Goal: Task Accomplishment & Management: Complete application form

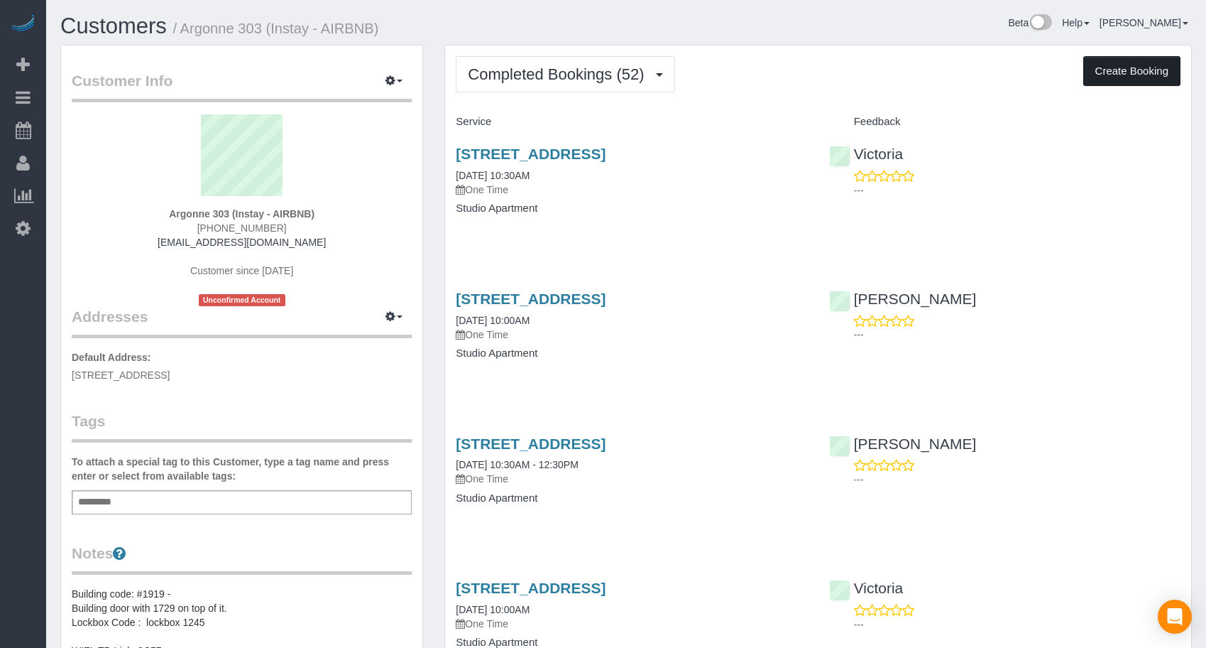
click at [1103, 70] on button "Create Booking" at bounding box center [1132, 71] width 97 height 30
select select "IA"
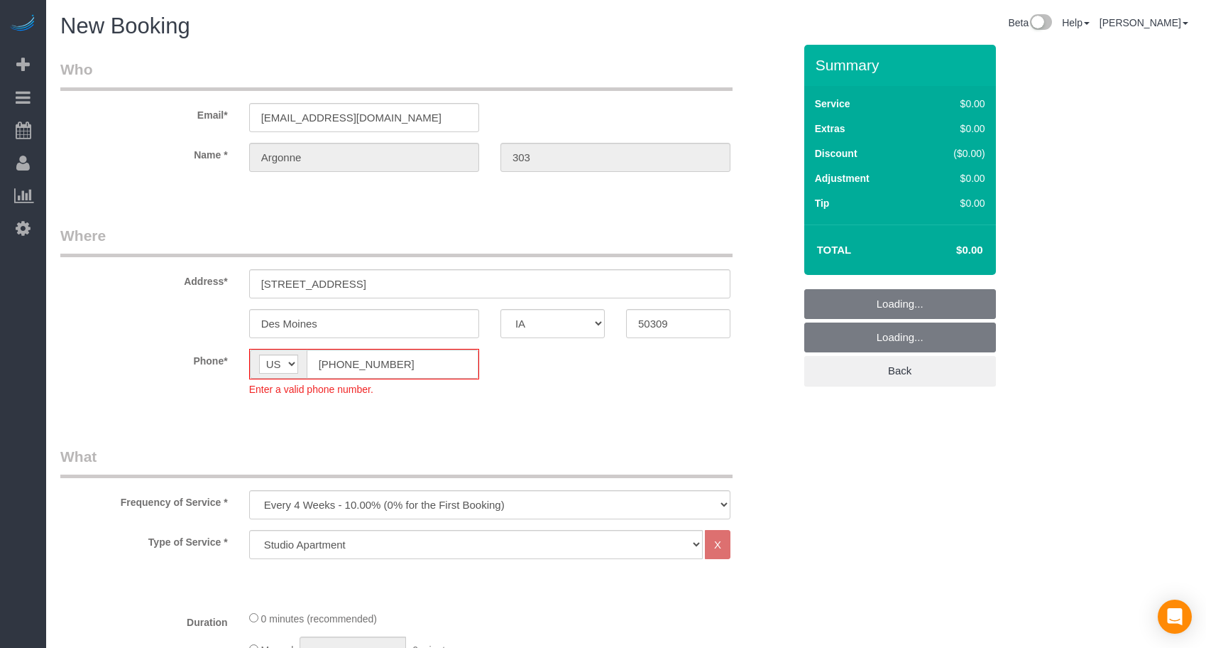
select select "object:10299"
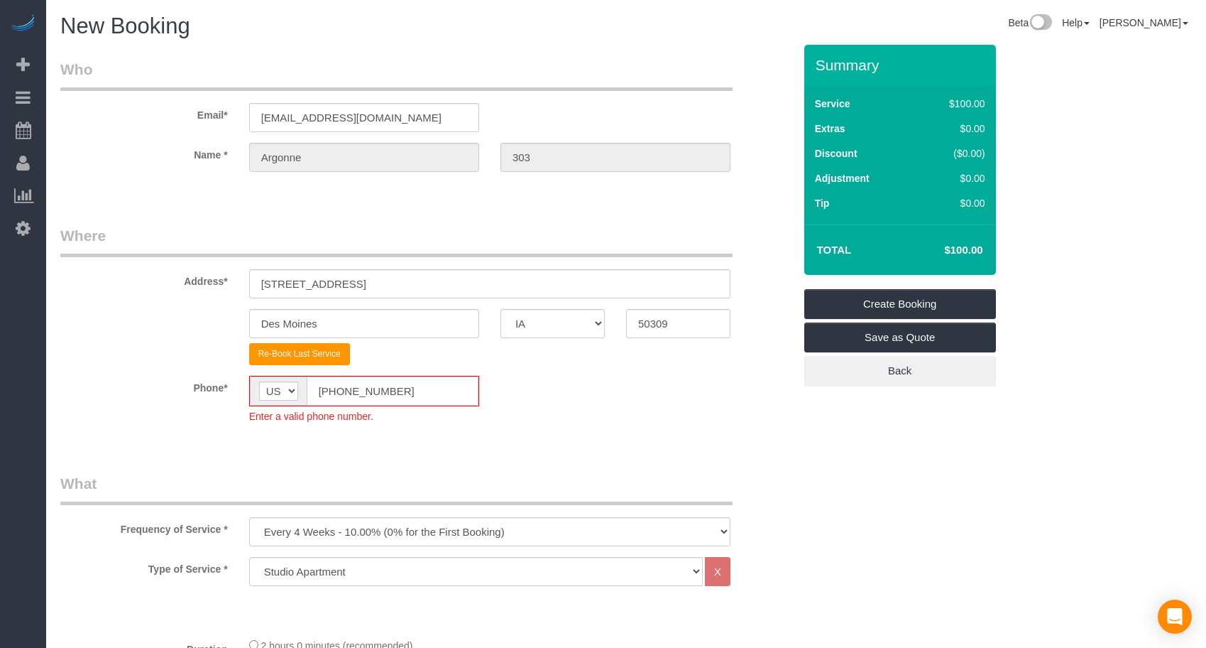
drag, startPoint x: 403, startPoint y: 393, endPoint x: 314, endPoint y: 388, distance: 89.6
click at [314, 388] on input "[PHONE_NUMBER]" at bounding box center [393, 390] width 172 height 29
paste input "15) 305-3231"
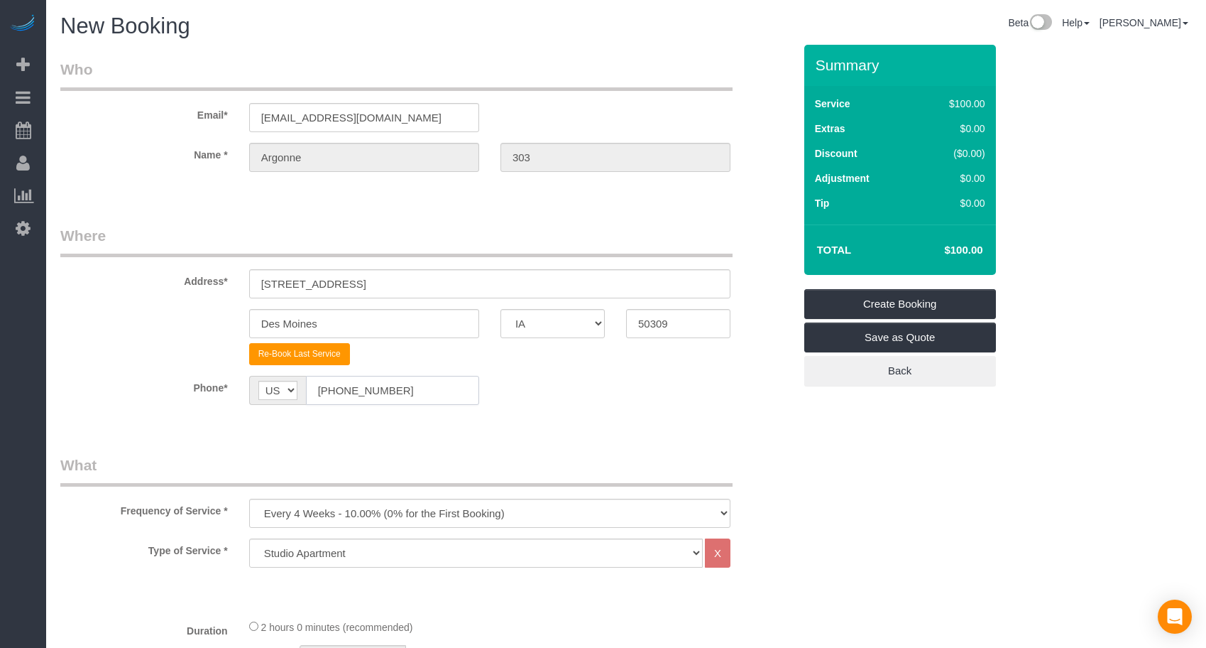
type input "[PHONE_NUMBER]"
click at [337, 519] on select "Every 6 Weeks (0% for the First Booking) One Time Every 8 Weeks (0% for the Fir…" at bounding box center [489, 512] width 481 height 29
select select "object:10301"
click at [249, 498] on select "Every 6 Weeks (0% for the First Booking) One Time Every 8 Weeks (0% for the Fir…" at bounding box center [489, 512] width 481 height 29
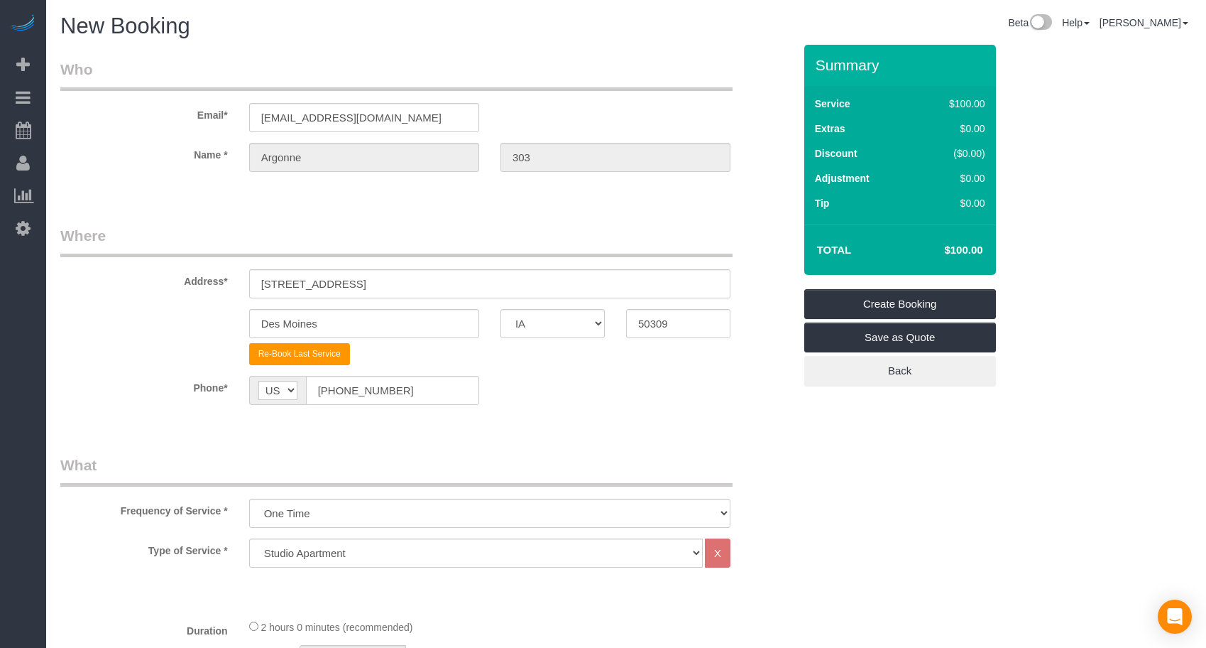
click at [446, 471] on legend "What" at bounding box center [396, 470] width 672 height 32
click at [345, 555] on select "Studio Apartment 1 Bedroom Home 2 Bedroom Home 3 Bedroom Home 4 Bedroom Home 5 …" at bounding box center [476, 552] width 454 height 29
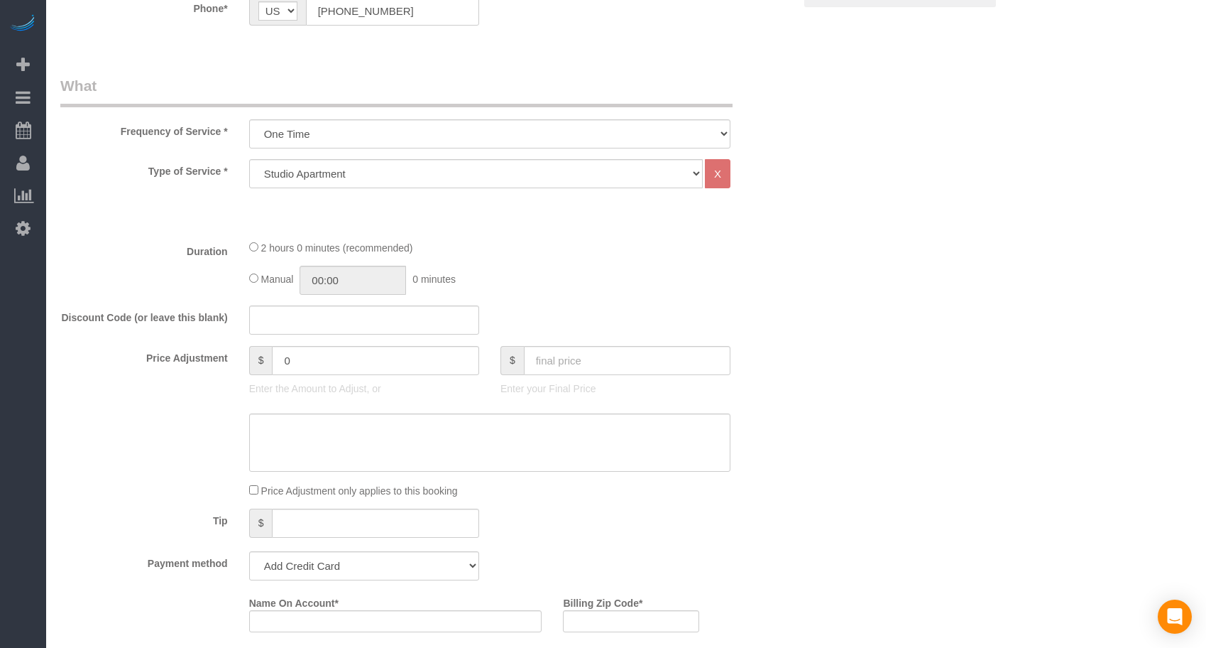
scroll to position [591, 0]
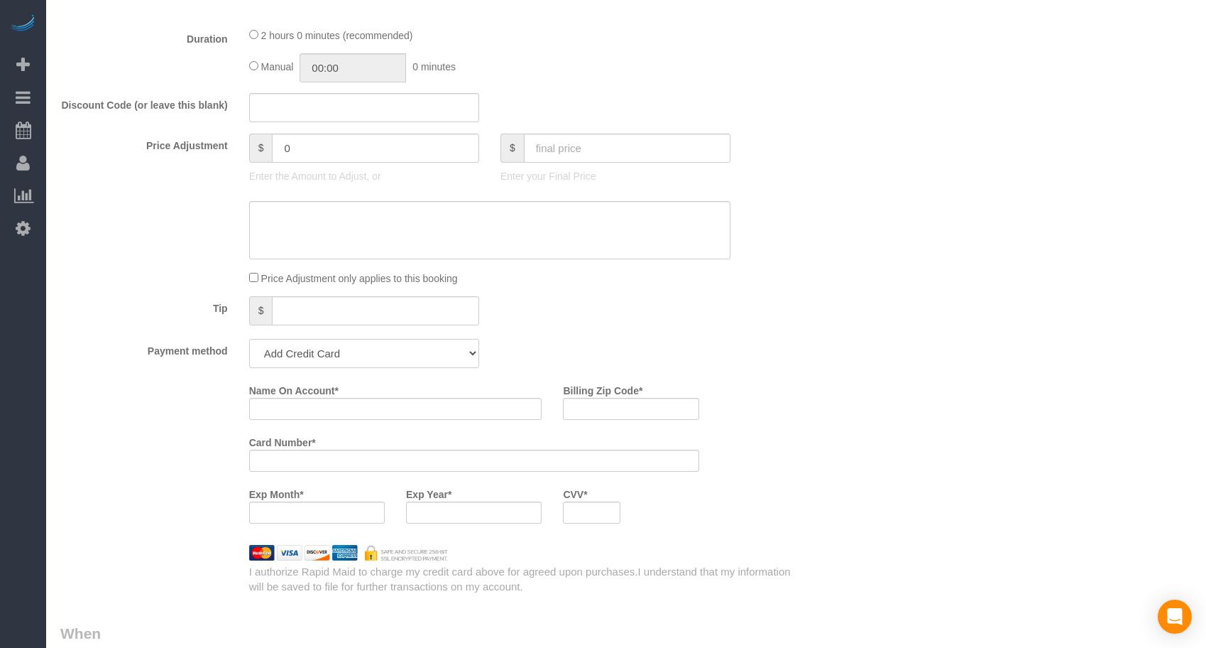
drag, startPoint x: 339, startPoint y: 346, endPoint x: 336, endPoint y: 364, distance: 18.7
click at [339, 346] on select "Add Credit Card Cash Check Paypal" at bounding box center [364, 353] width 230 height 29
select select "string:check"
click at [249, 339] on select "Add Credit Card Cash Check Paypal" at bounding box center [364, 353] width 230 height 29
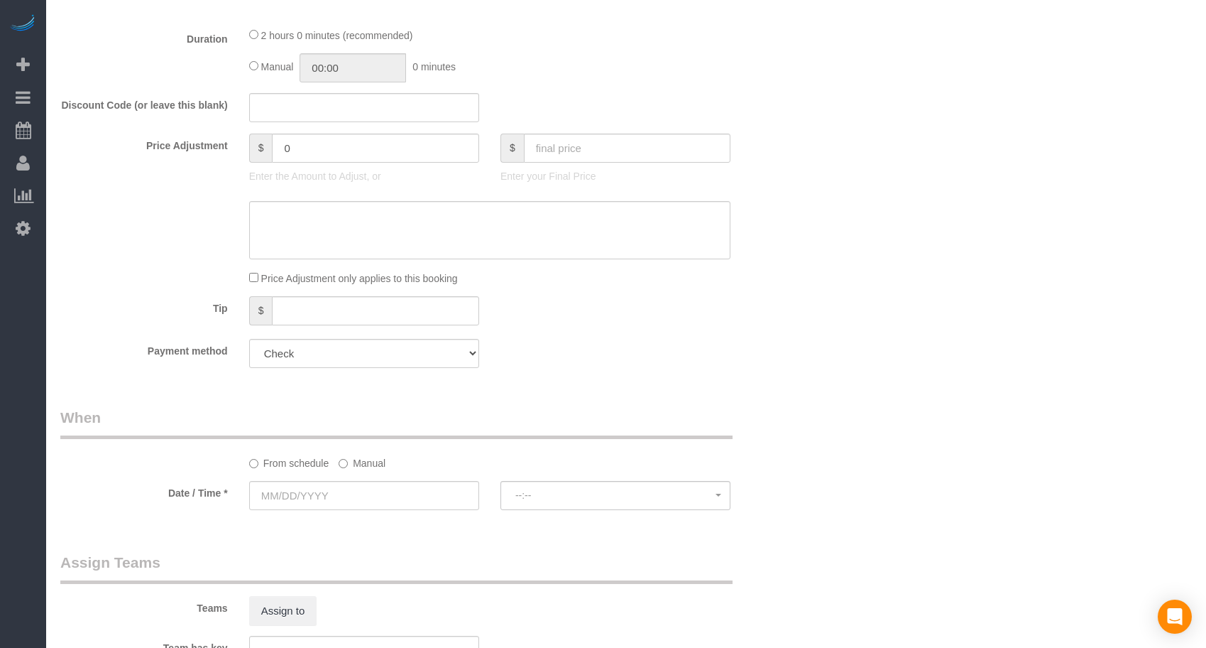
click at [534, 351] on div "Payment method Add Credit Card Cash Check Paypal" at bounding box center [427, 353] width 755 height 29
click at [328, 498] on input "text" at bounding box center [364, 495] width 230 height 29
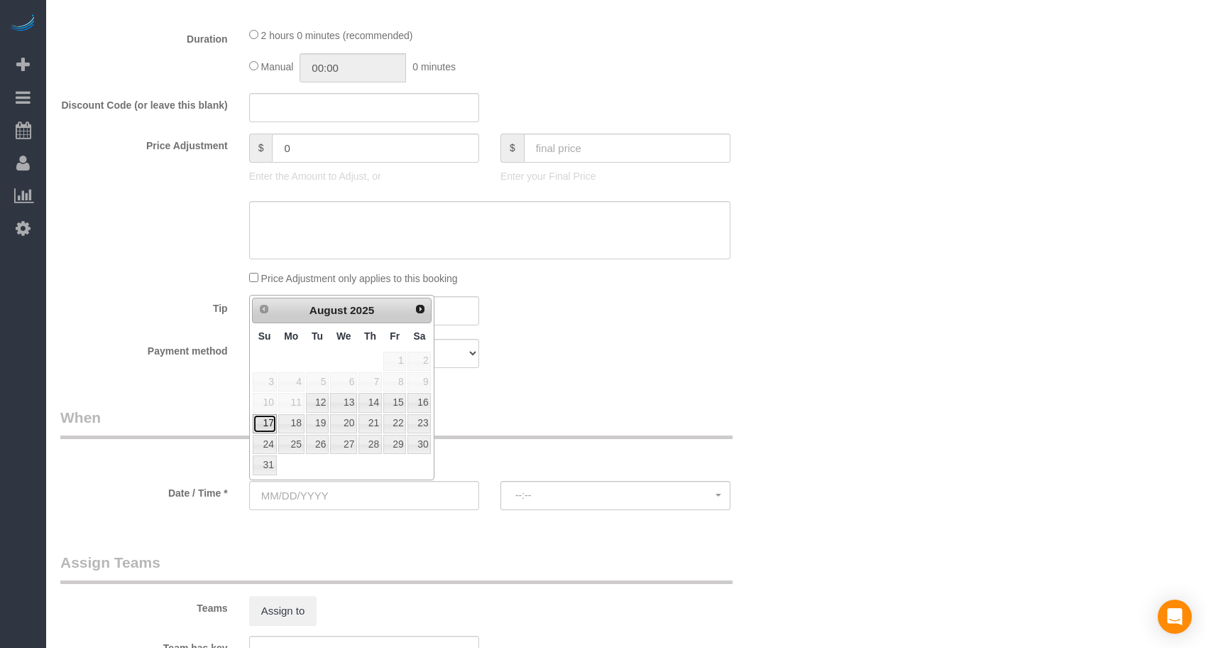
click at [265, 418] on link "17" at bounding box center [265, 423] width 24 height 19
type input "[DATE]"
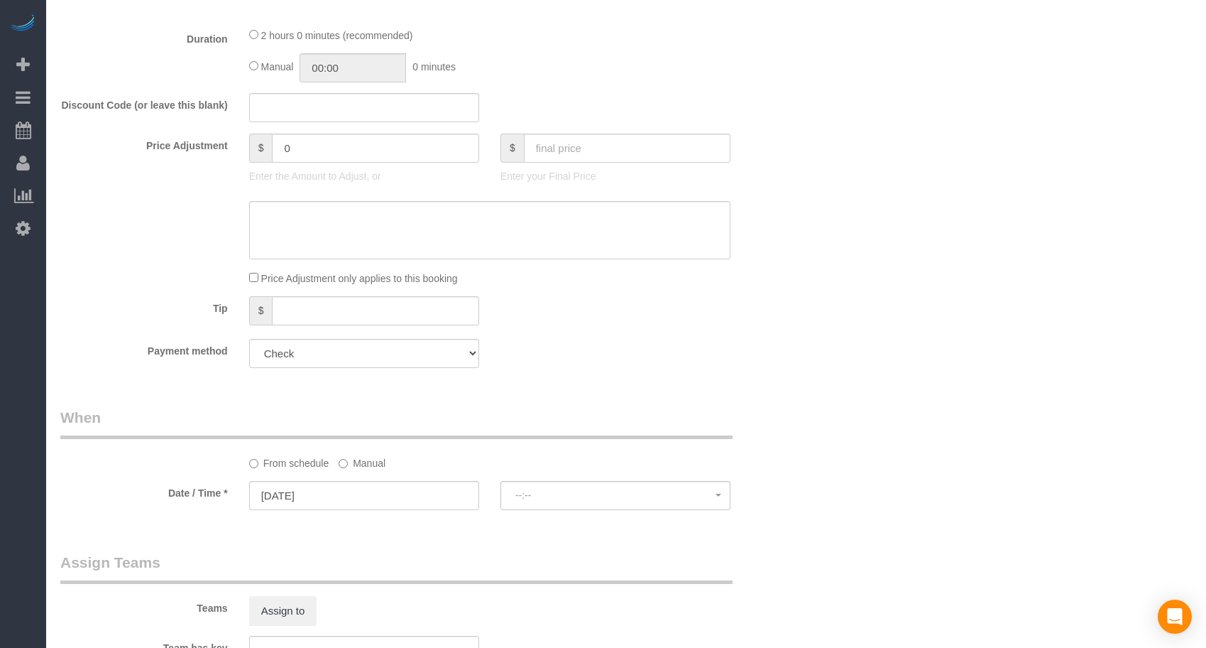
click at [574, 396] on div "Who Email* [EMAIL_ADDRESS][DOMAIN_NAME] Name * [GEOGRAPHIC_DATA] 303 Where Addr…" at bounding box center [427, 286] width 755 height 1667
click at [588, 493] on span "8:00AM - 10:00AM" at bounding box center [616, 494] width 200 height 11
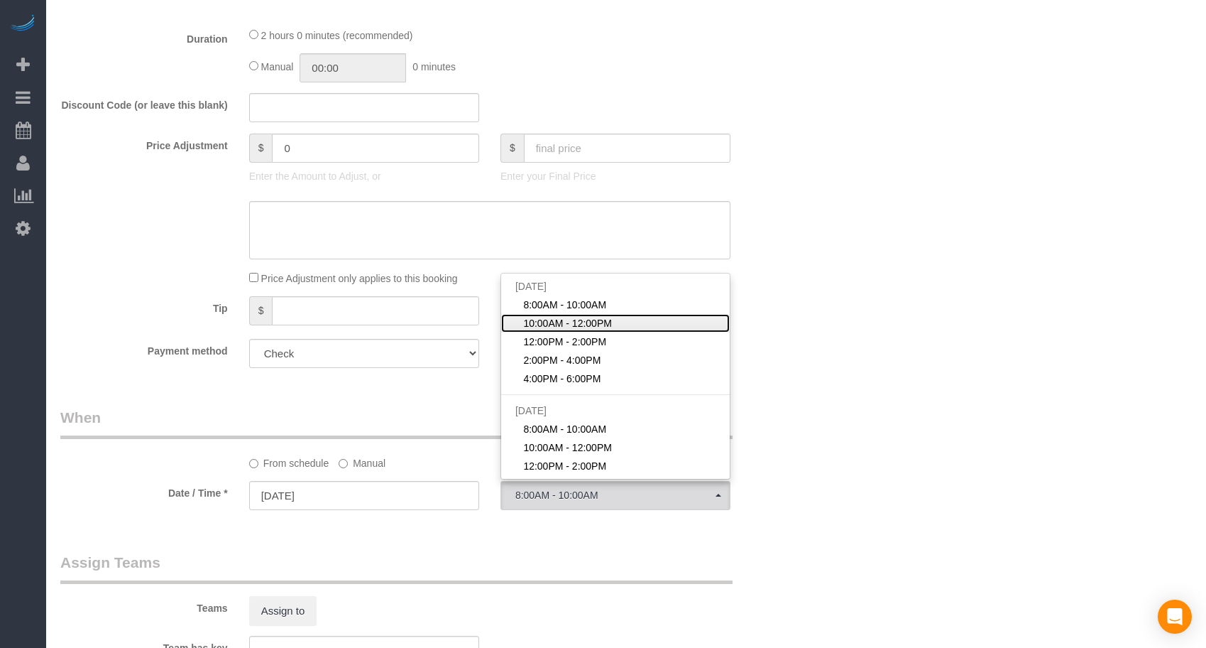
click at [560, 324] on span "10:00AM - 12:00PM" at bounding box center [567, 323] width 89 height 14
select select "spot102"
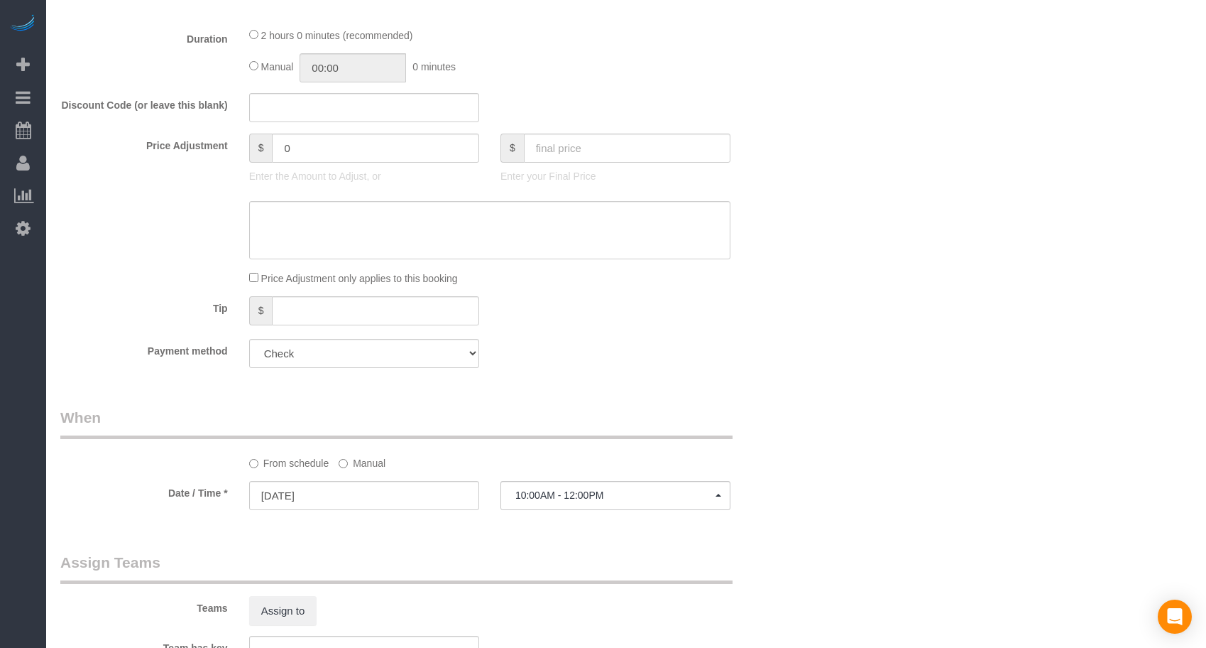
click at [746, 416] on div "From schedule Manual" at bounding box center [427, 438] width 755 height 63
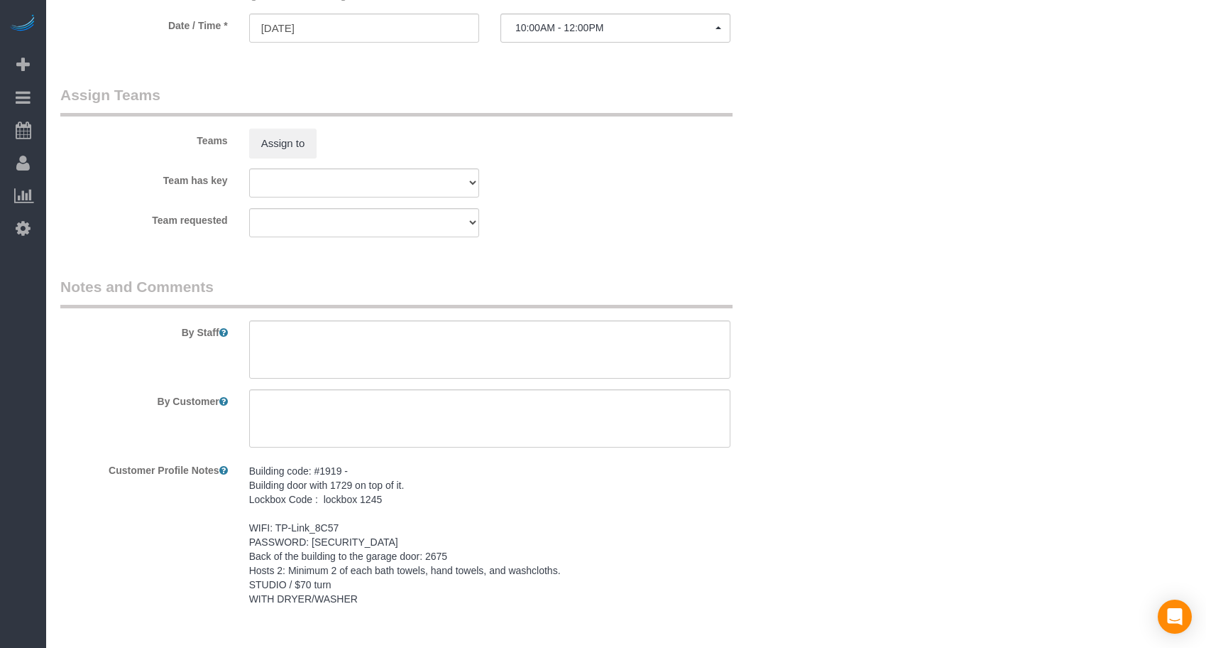
scroll to position [1065, 0]
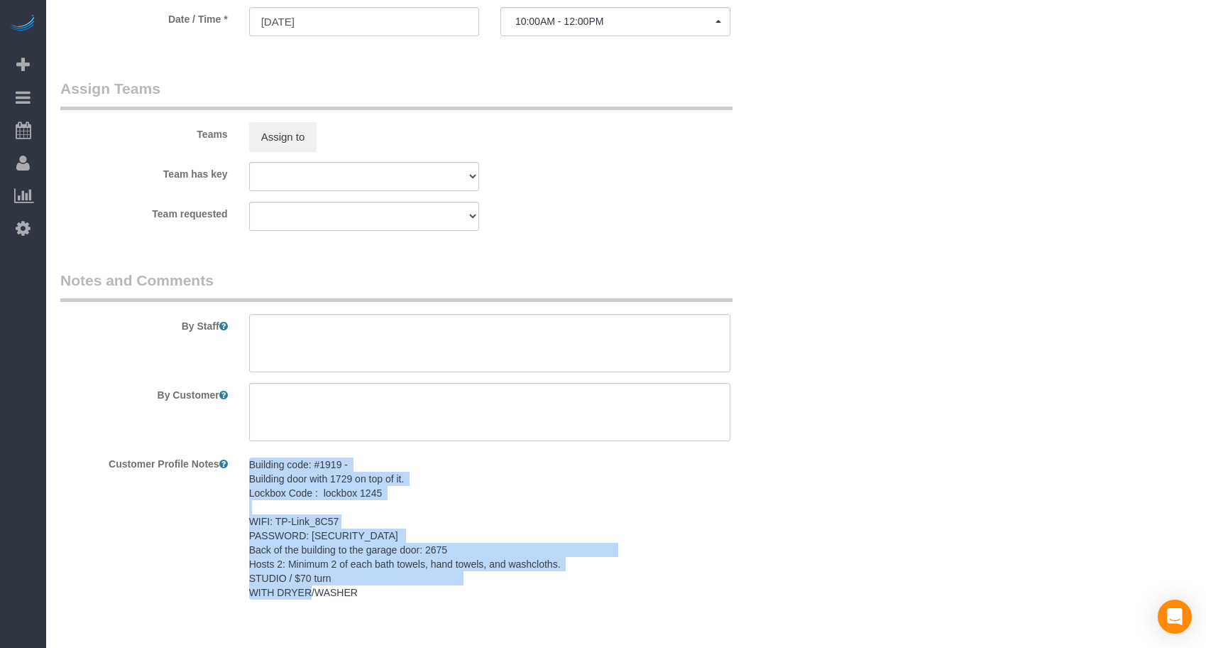
drag, startPoint x: 249, startPoint y: 461, endPoint x: 463, endPoint y: 593, distance: 251.9
click at [463, 593] on pre "Building code: #1919 - Building door with 1729 on top of it. Lockbox Code : loc…" at bounding box center [489, 528] width 481 height 142
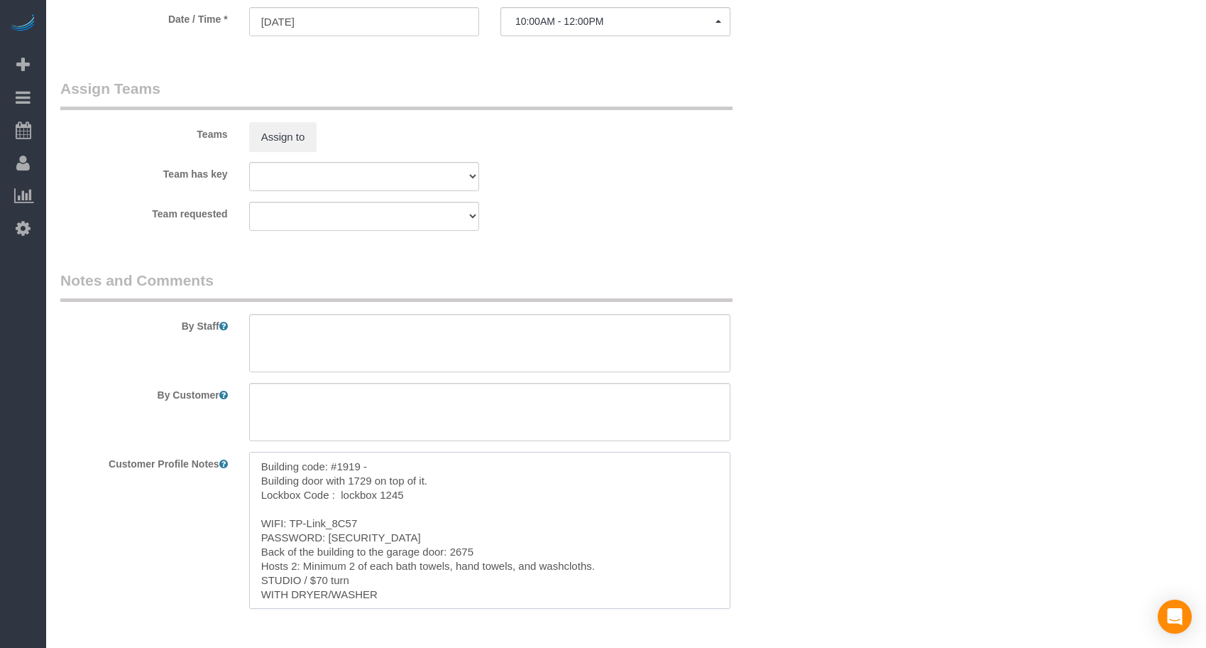
drag, startPoint x: 435, startPoint y: 601, endPoint x: 256, endPoint y: 447, distance: 236.1
click at [261, 446] on sui-booking-comments "By Staff By Customer Customer Profile Notes Building code: #1919 - Building doo…" at bounding box center [427, 439] width 734 height 339
click at [271, 341] on textarea at bounding box center [489, 343] width 481 height 58
paste textarea "Building code: #1919 - Building door with 1729 on top of it. Lockbox Code : loc…"
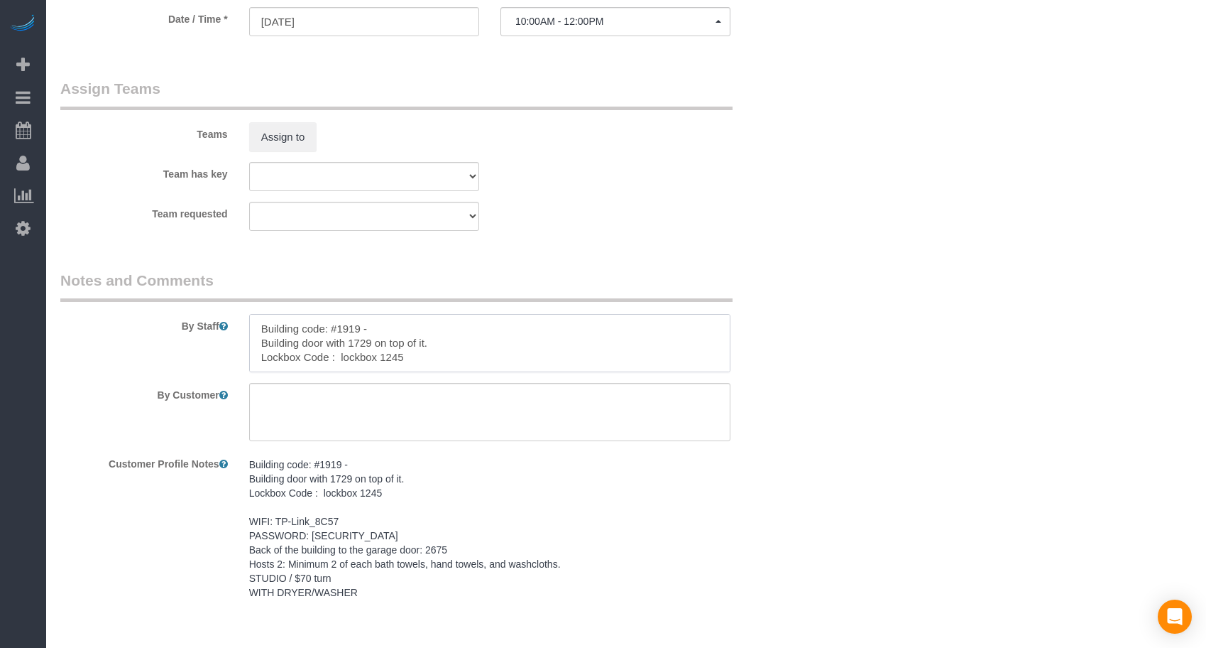
scroll to position [91, 0]
type textarea "Building code: #1919 - Building door with 1729 on top of it. Lockbox Code : loc…"
click at [398, 425] on textarea at bounding box center [489, 412] width 481 height 58
paste textarea "SAME DAY TURNOVER"
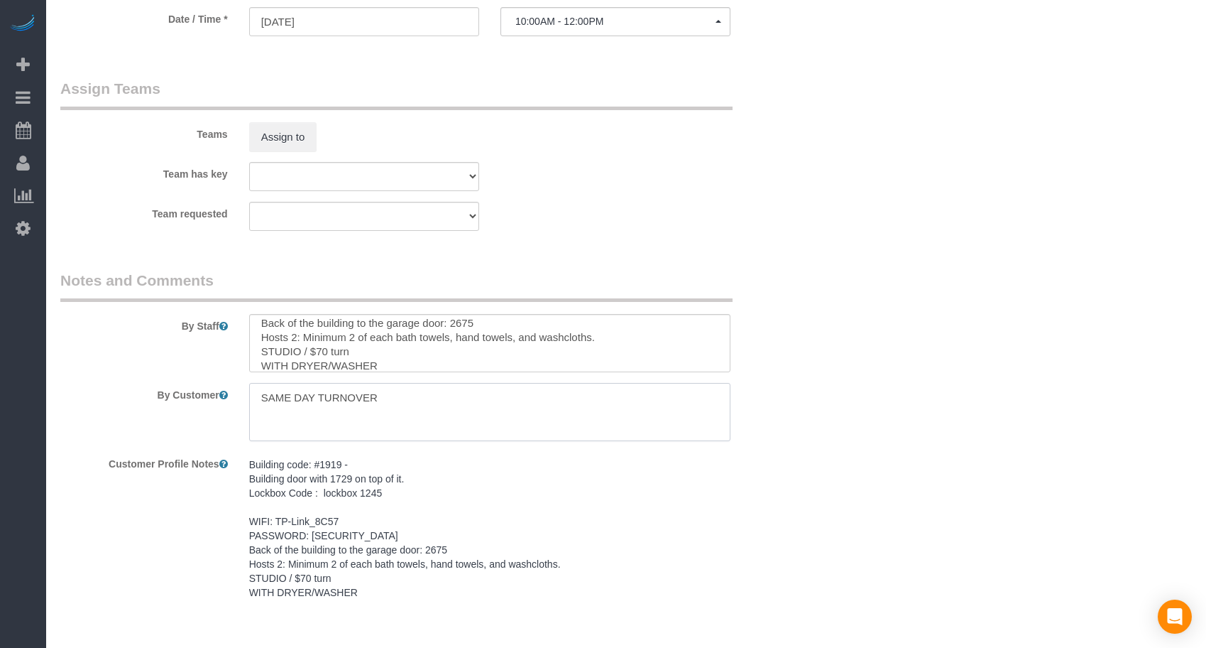
type textarea "SAME DAY TURNOVER"
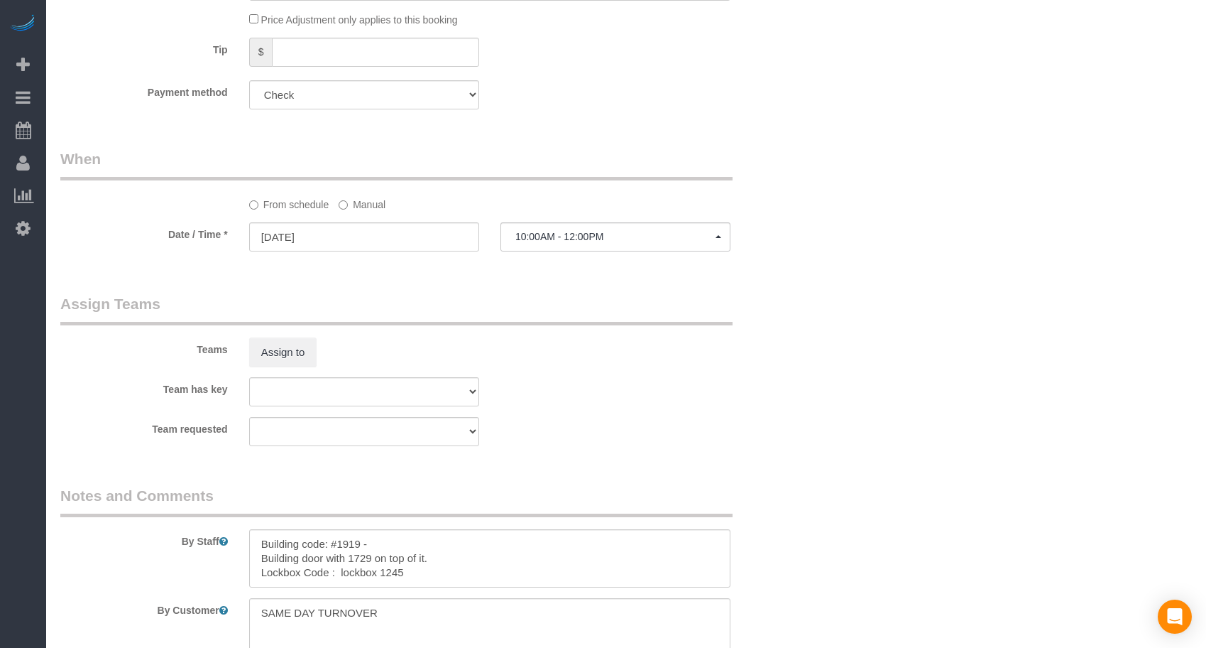
scroll to position [639, 0]
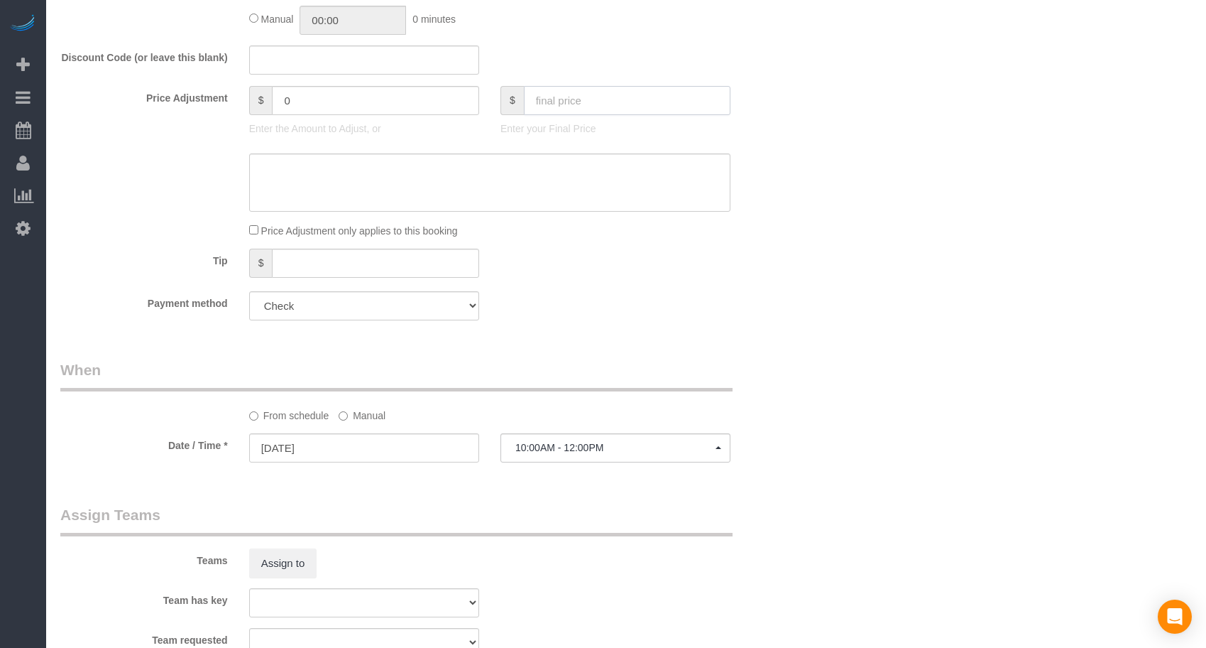
click at [568, 107] on input "text" at bounding box center [627, 100] width 207 height 29
type input "70"
click at [759, 412] on div "From schedule Manual" at bounding box center [427, 390] width 755 height 63
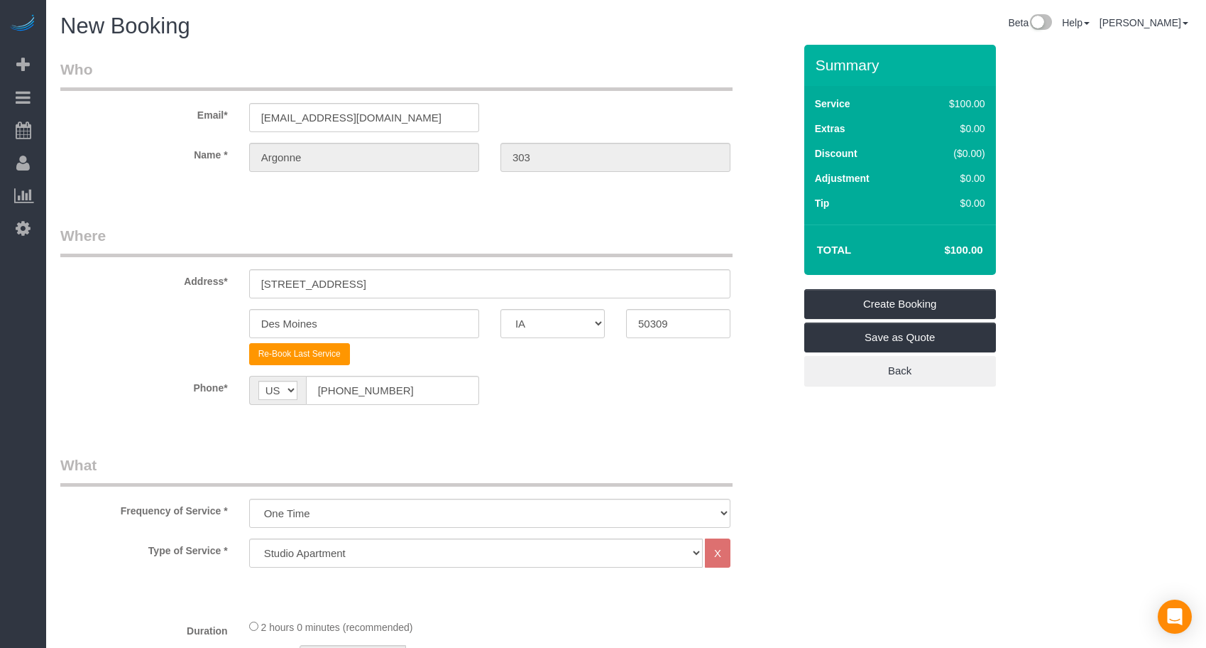
type input "-30"
drag, startPoint x: 922, startPoint y: 306, endPoint x: 978, endPoint y: 317, distance: 57.2
click at [922, 306] on link "Create Booking" at bounding box center [901, 304] width 192 height 30
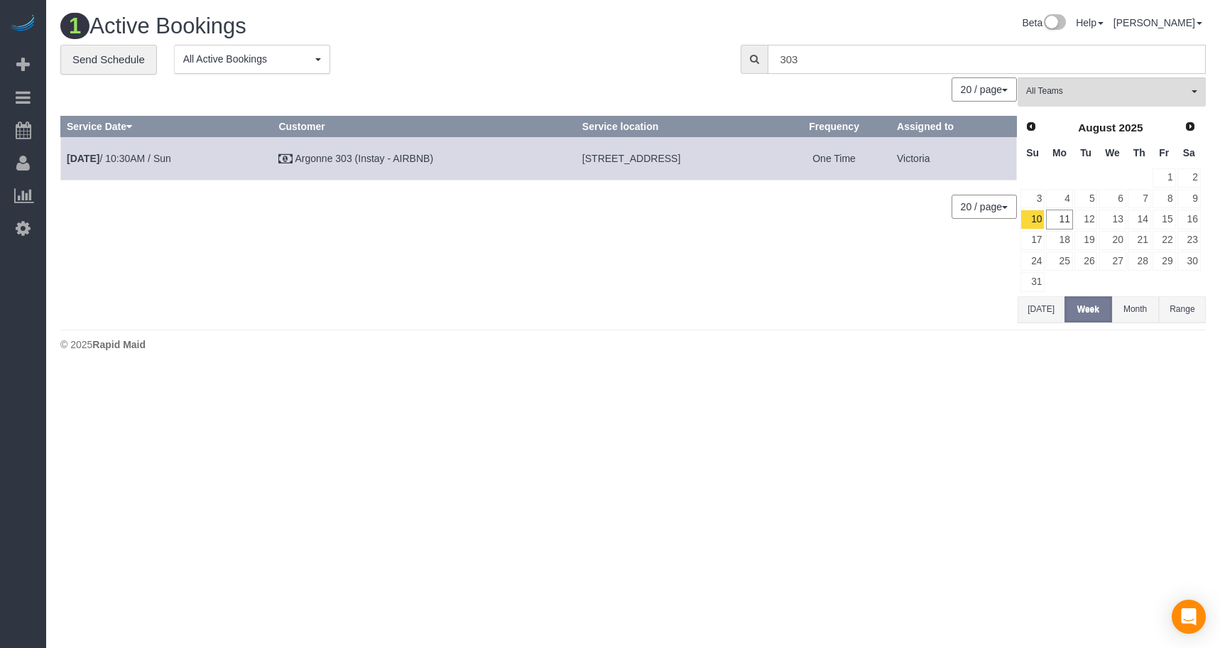
click at [706, 49] on div "**********" at bounding box center [633, 60] width 1167 height 30
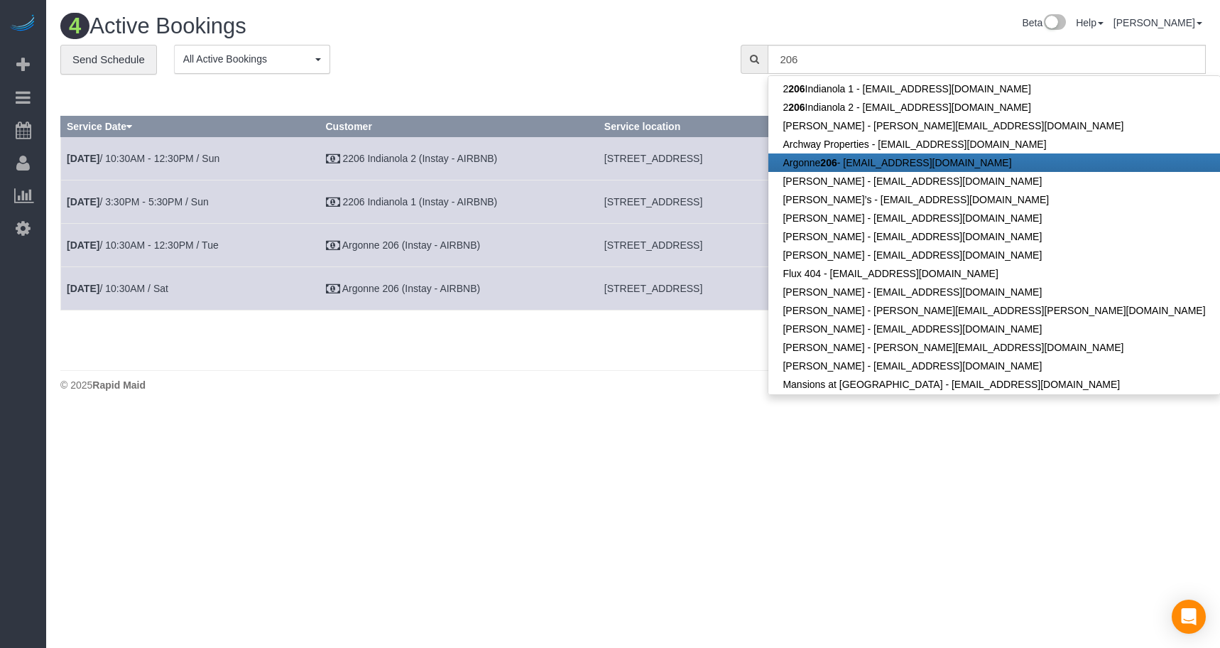
drag, startPoint x: 810, startPoint y: 160, endPoint x: 823, endPoint y: 164, distance: 13.3
click at [809, 161] on link "Argonne 206 - [EMAIL_ADDRESS][DOMAIN_NAME]" at bounding box center [993, 162] width 451 height 18
type input "[EMAIL_ADDRESS][DOMAIN_NAME]"
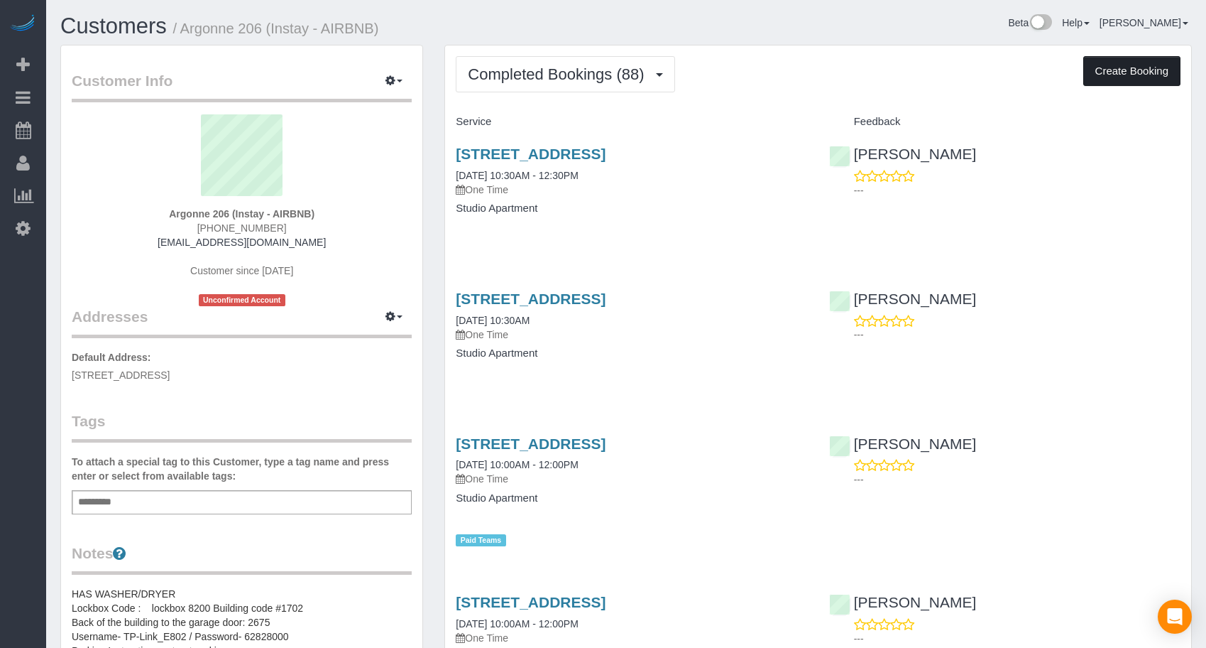
click at [1135, 70] on button "Create Booking" at bounding box center [1132, 71] width 97 height 30
select select "IA"
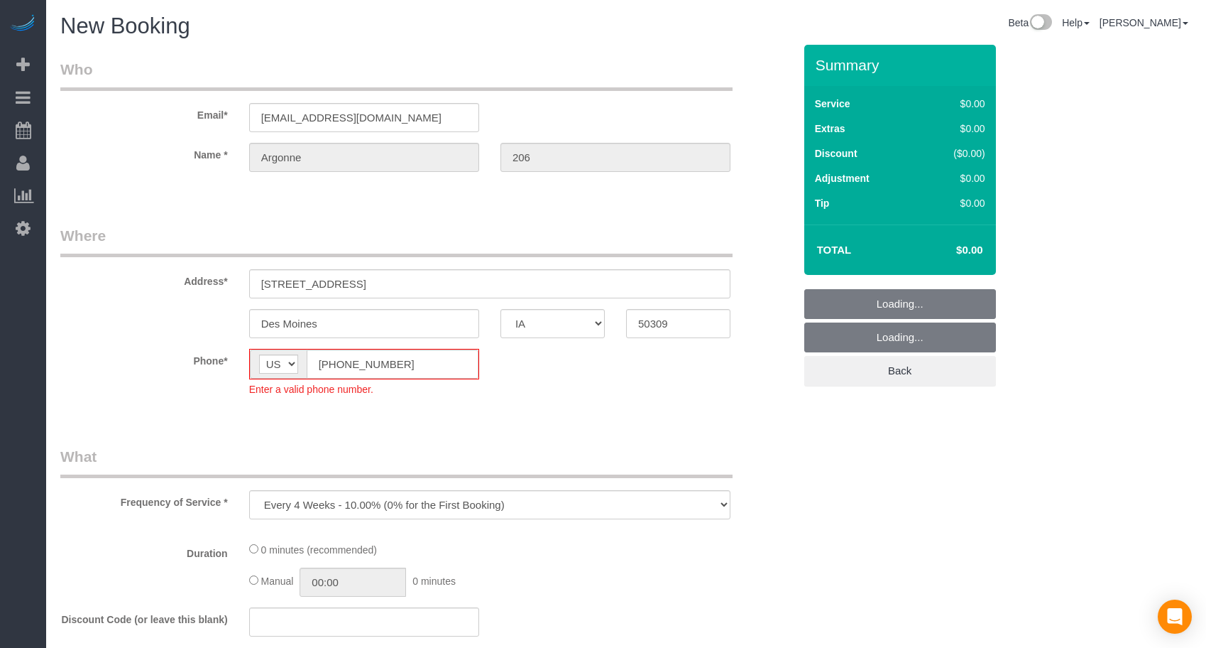
select select "object:12103"
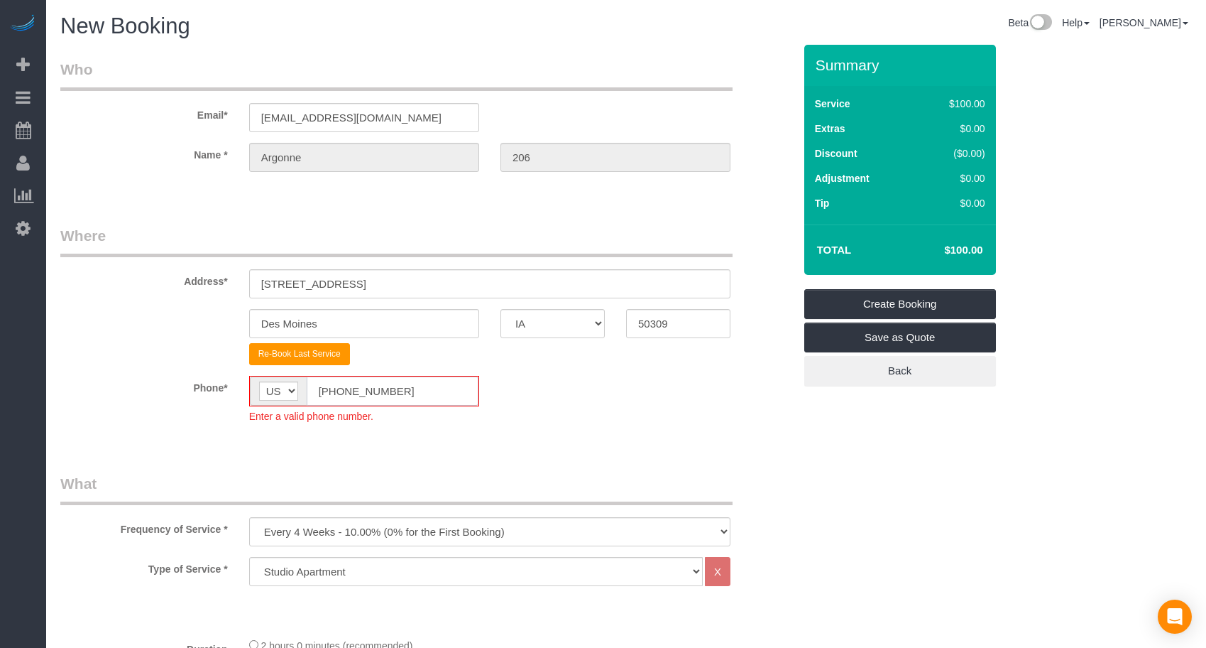
drag, startPoint x: 391, startPoint y: 396, endPoint x: 283, endPoint y: 395, distance: 107.9
click at [283, 395] on div "AF AL DZ AD AO AI AQ AG AR AM AW AU AT AZ BS BH BD BB BY BE BZ BJ BM BT BO BA B…" at bounding box center [364, 391] width 230 height 31
paste input "15) 305-3231"
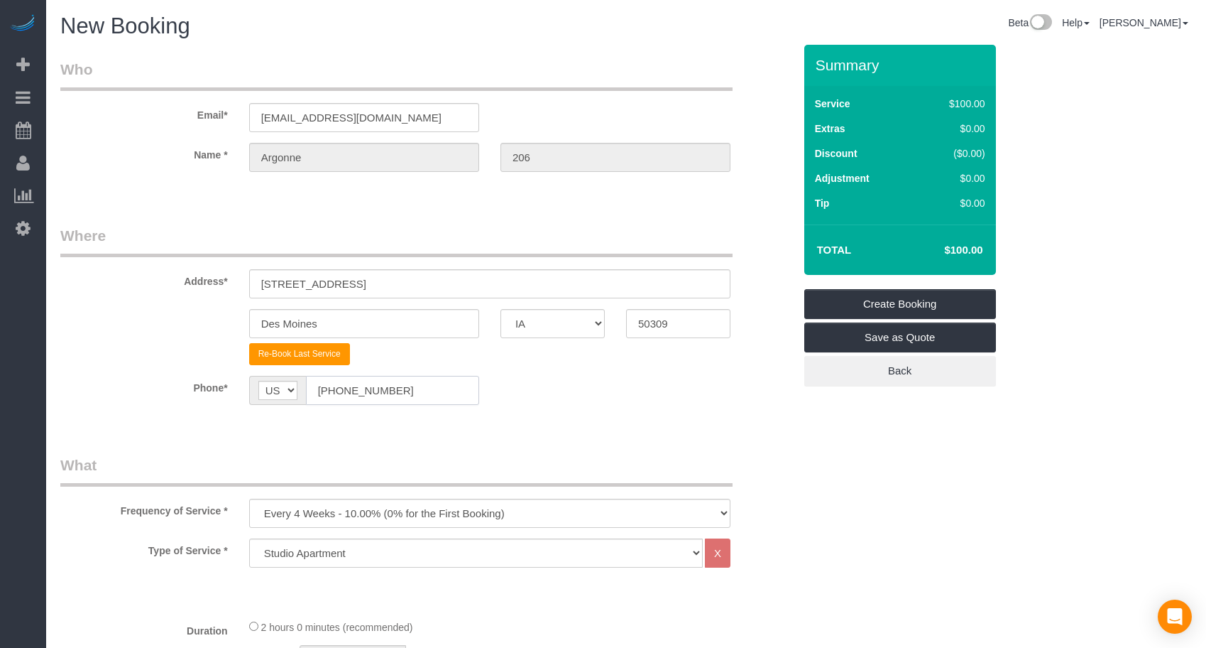
type input "[PHONE_NUMBER]"
drag, startPoint x: 337, startPoint y: 517, endPoint x: 337, endPoint y: 502, distance: 14.9
click at [337, 517] on select "Every 6 Weeks (0% for the First Booking) One Time Every 8 Weeks (0% for the Fir…" at bounding box center [489, 512] width 481 height 29
select select "object:12105"
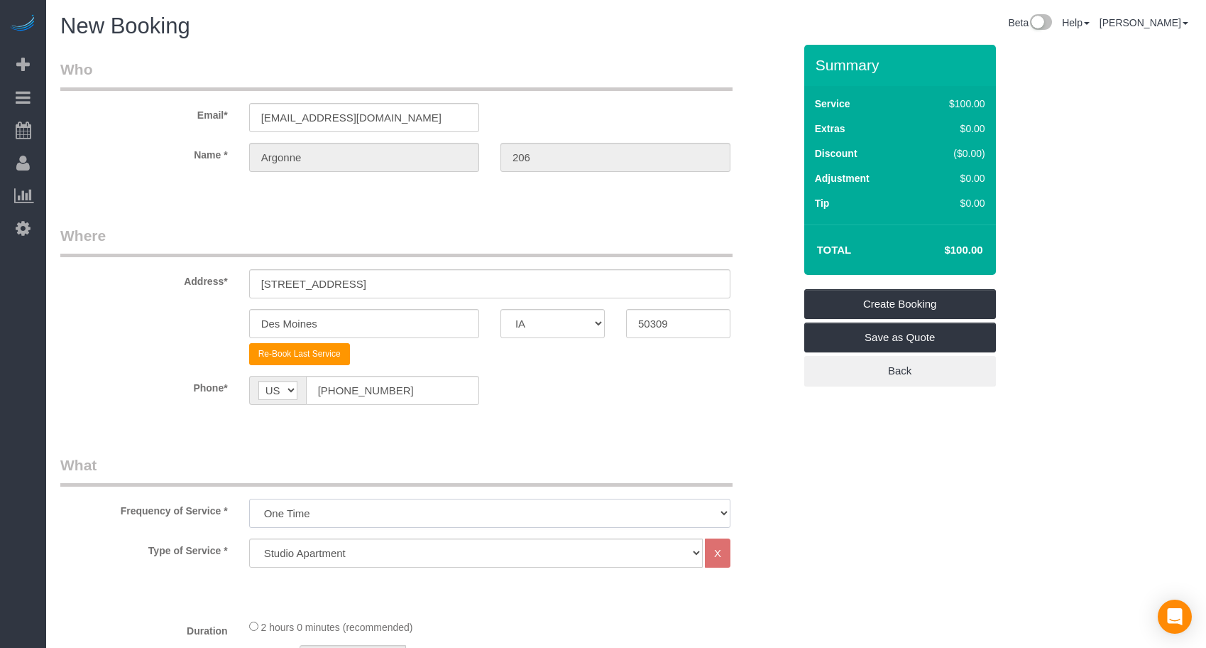
click at [249, 498] on select "Every 6 Weeks (0% for the First Booking) One Time Every 8 Weeks (0% for the Fir…" at bounding box center [489, 512] width 481 height 29
drag, startPoint x: 400, startPoint y: 481, endPoint x: 361, endPoint y: 545, distance: 75.3
click at [400, 481] on legend "What" at bounding box center [396, 470] width 672 height 32
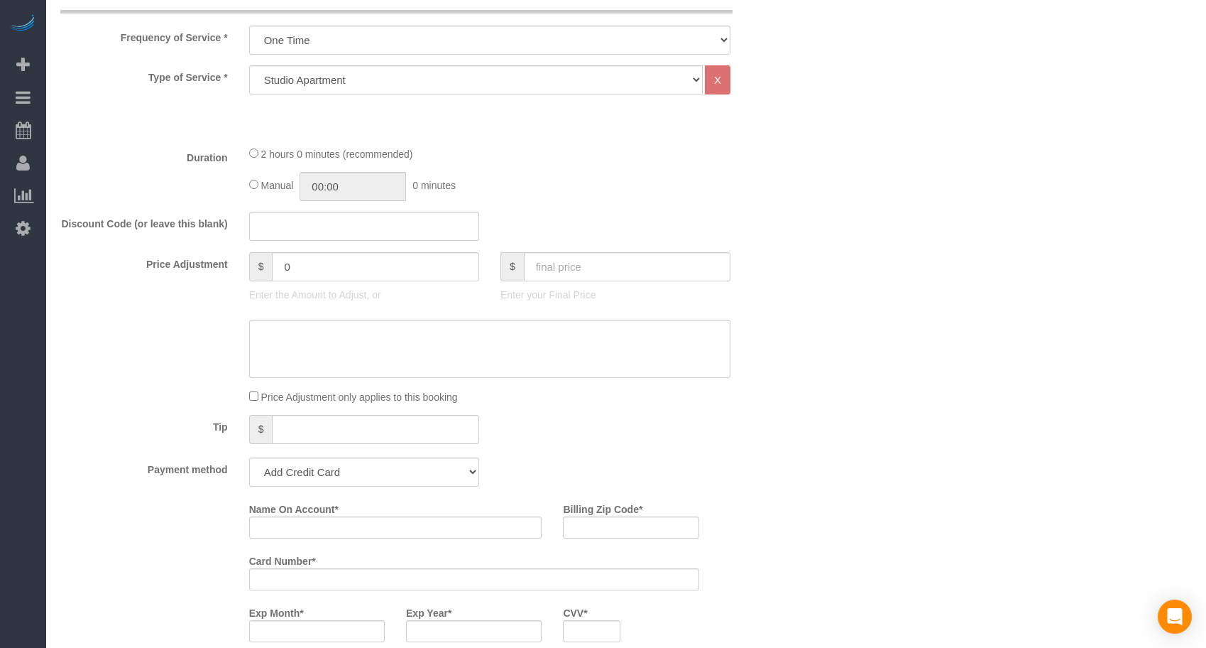
scroll to position [474, 0]
click at [307, 476] on select "Add Credit Card Cash Check Paypal" at bounding box center [364, 471] width 230 height 29
select select "string:check"
click at [249, 457] on select "Add Credit Card Cash Check Paypal" at bounding box center [364, 471] width 230 height 29
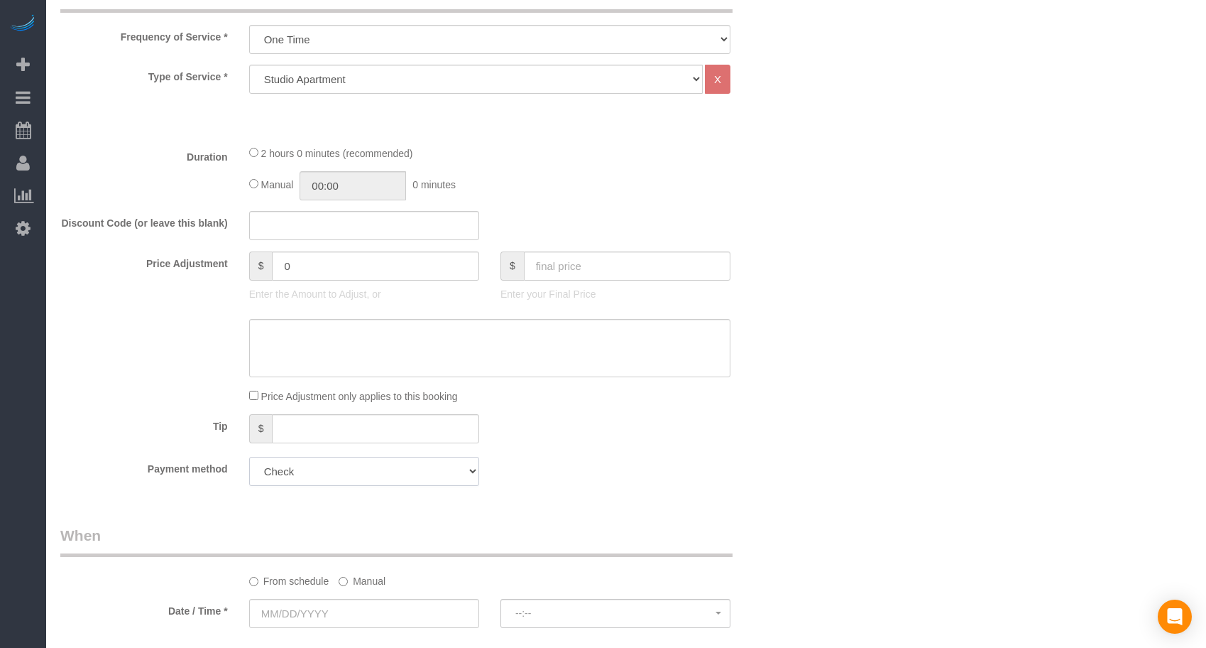
click at [469, 467] on select "Add Credit Card Cash Check Paypal" at bounding box center [364, 471] width 230 height 29
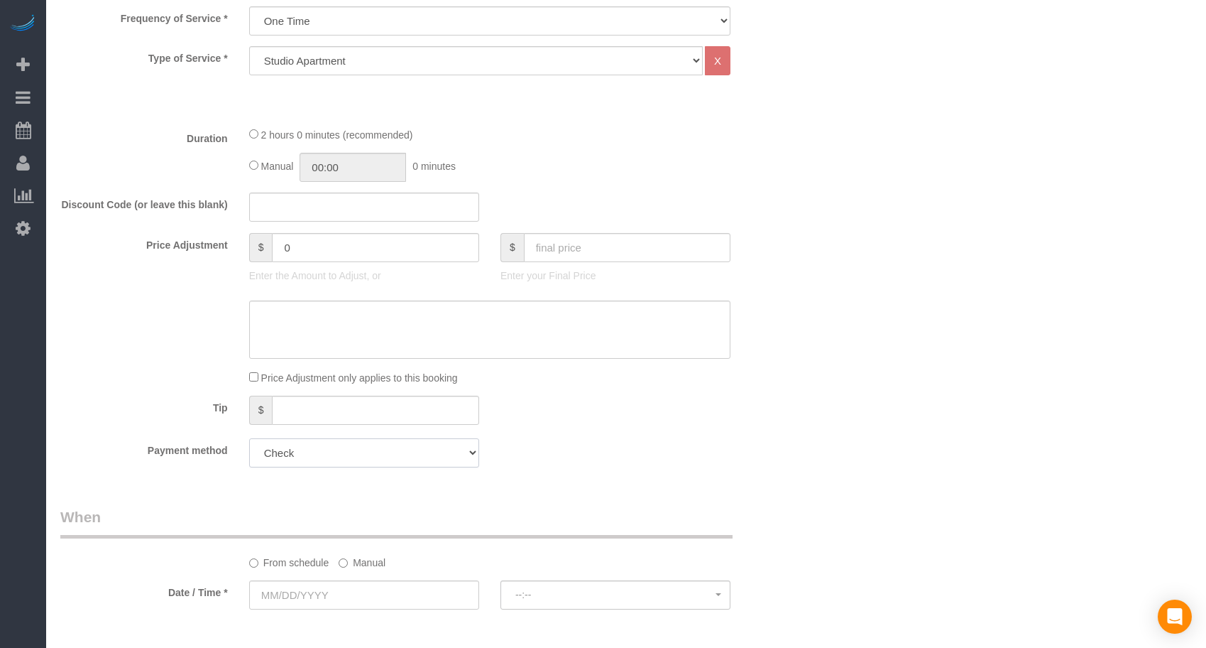
scroll to position [710, 0]
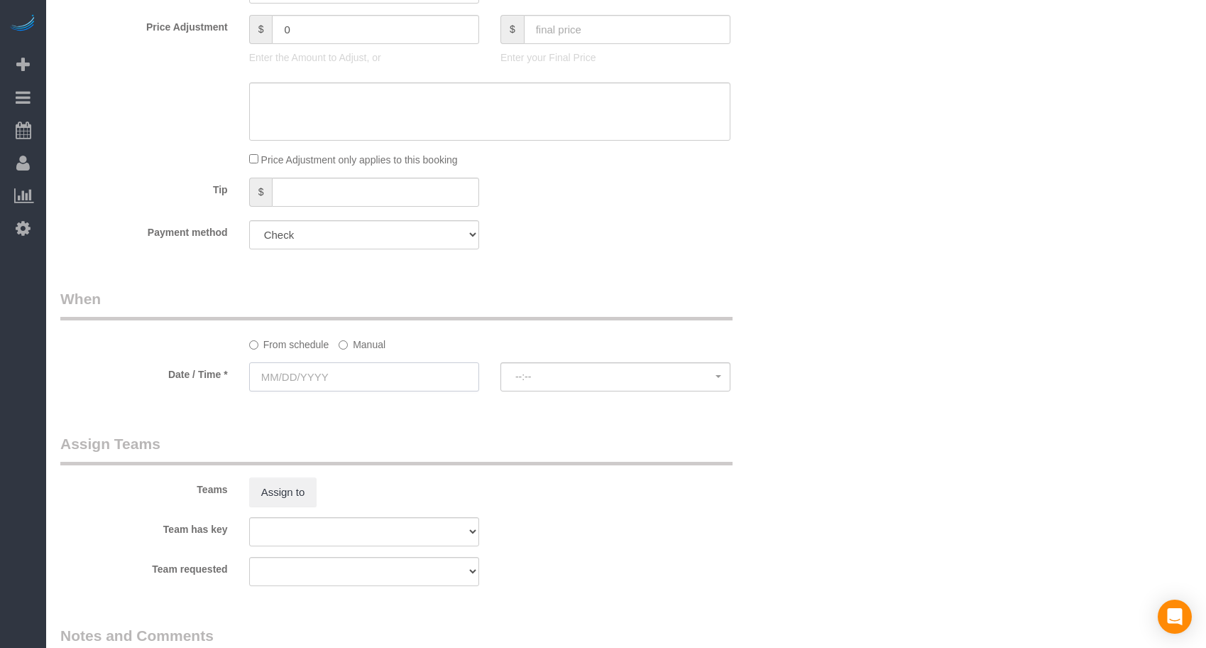
click at [340, 380] on input "text" at bounding box center [364, 376] width 230 height 29
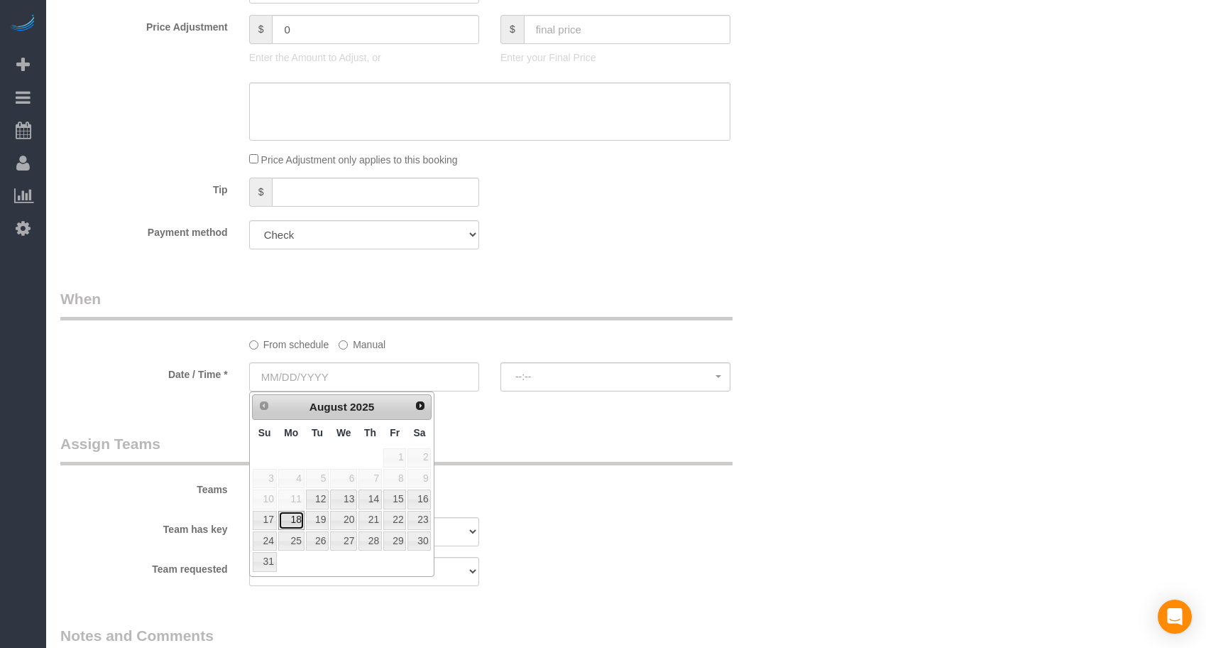
click at [291, 518] on link "18" at bounding box center [291, 520] width 26 height 19
type input "[DATE]"
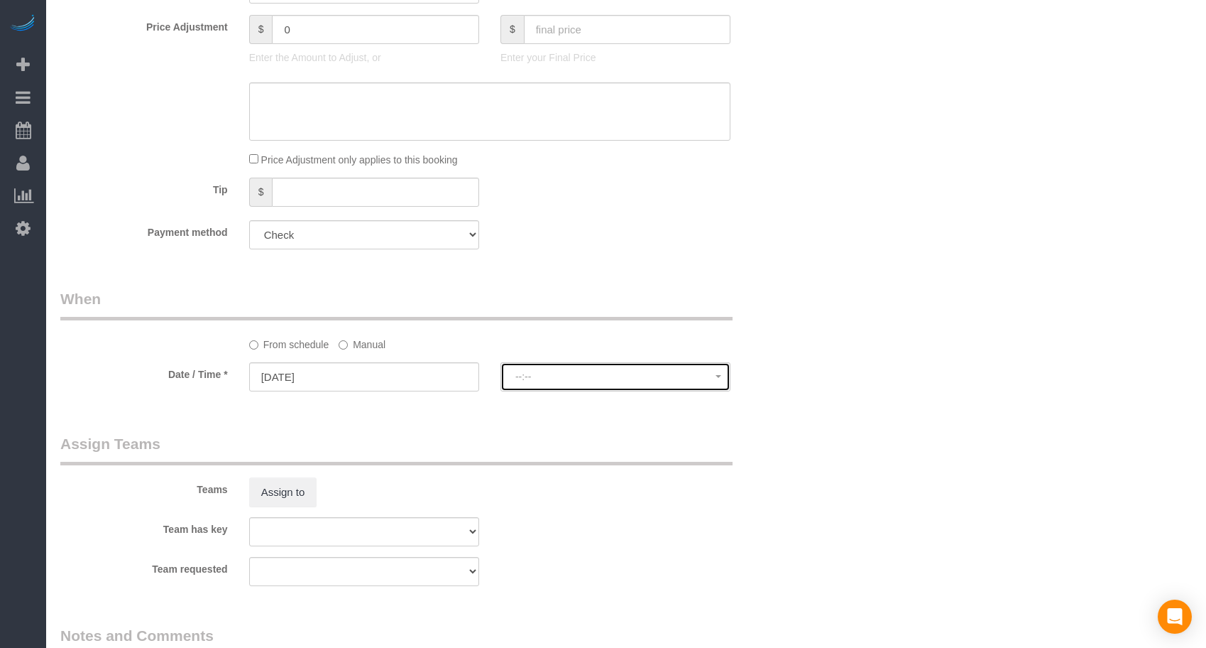
click at [623, 374] on span "--:--" at bounding box center [616, 376] width 200 height 11
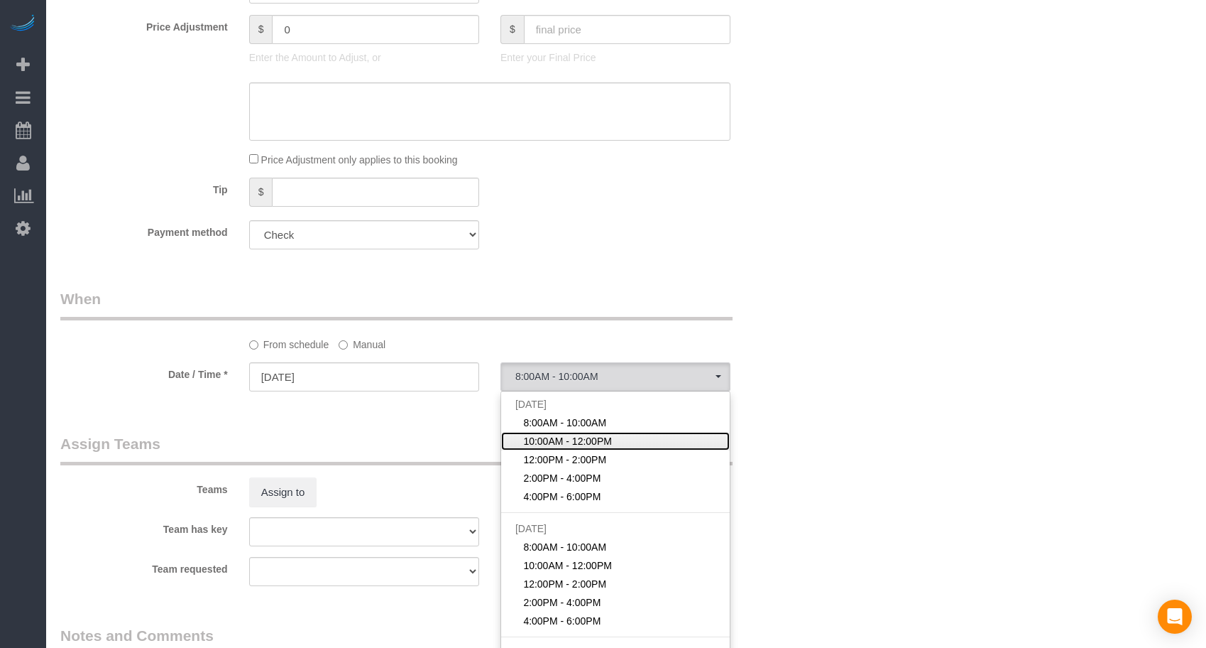
drag, startPoint x: 574, startPoint y: 440, endPoint x: 609, endPoint y: 444, distance: 35.0
click at [573, 440] on span "10:00AM - 12:00PM" at bounding box center [567, 441] width 89 height 14
select select "spot127"
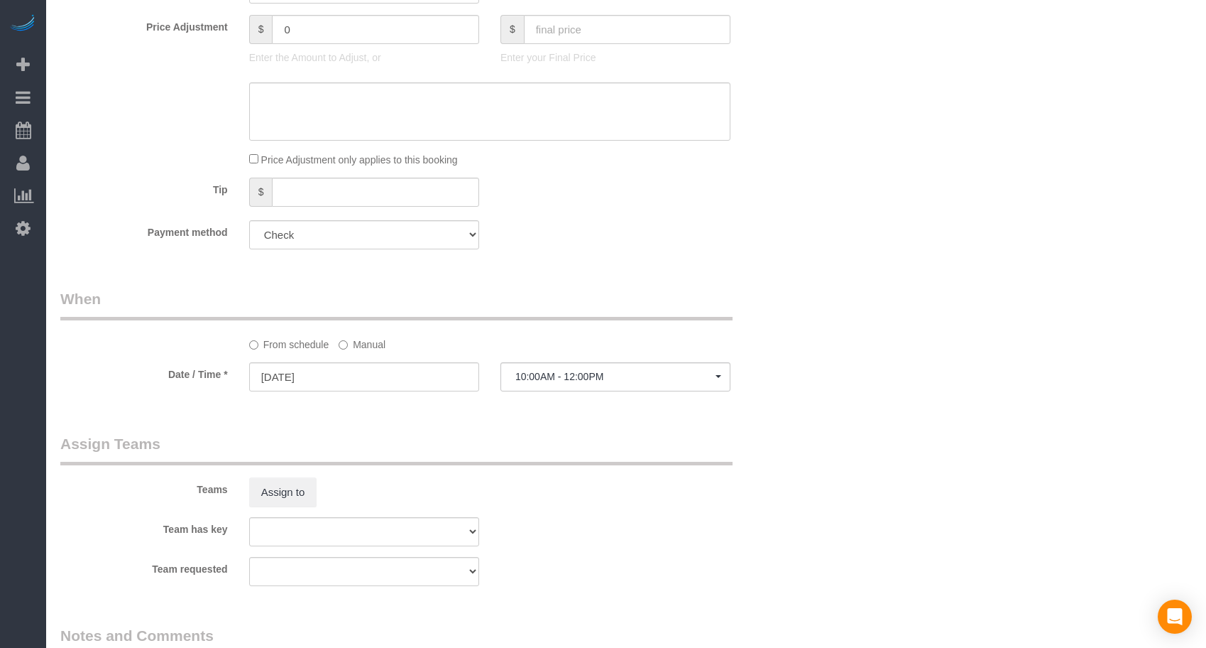
click at [671, 444] on legend "Assign Teams" at bounding box center [396, 449] width 672 height 32
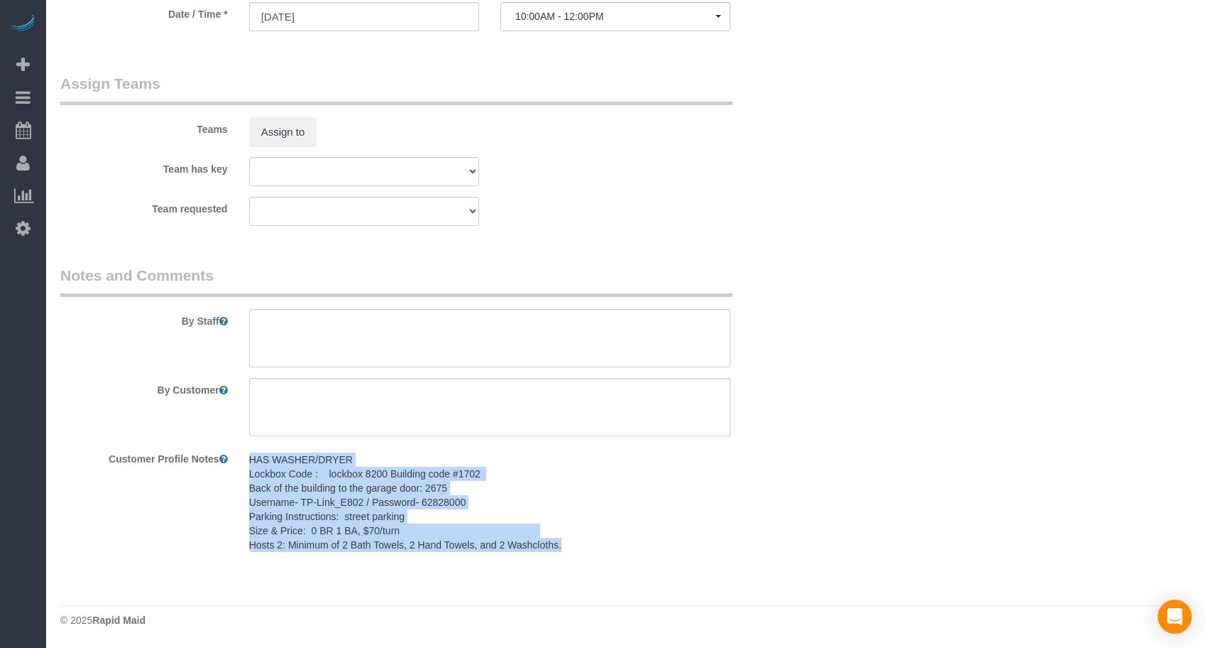
drag, startPoint x: 560, startPoint y: 546, endPoint x: 246, endPoint y: 461, distance: 325.2
click at [246, 461] on div "HAS WASHER/DRYER Lockbox Code : lockbox 8200 Building code #1702 Back of the bu…" at bounding box center [490, 503] width 503 height 112
copy pre "HAS WASHER/DRYER Lockbox Code : lockbox 8200 Building code #1702 Back of the bu…"
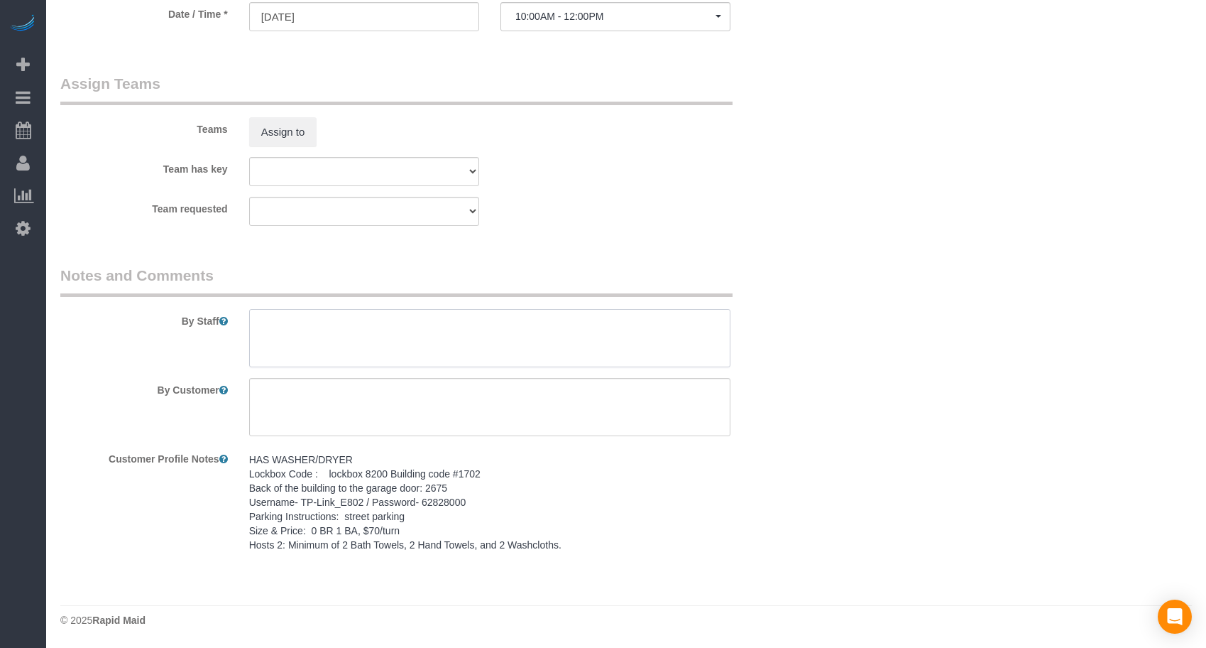
click at [285, 320] on textarea at bounding box center [489, 338] width 481 height 58
paste textarea "HAS WASHER/DRYER Lockbox Code : lockbox 8200 Building code #1702 Back of the bu…"
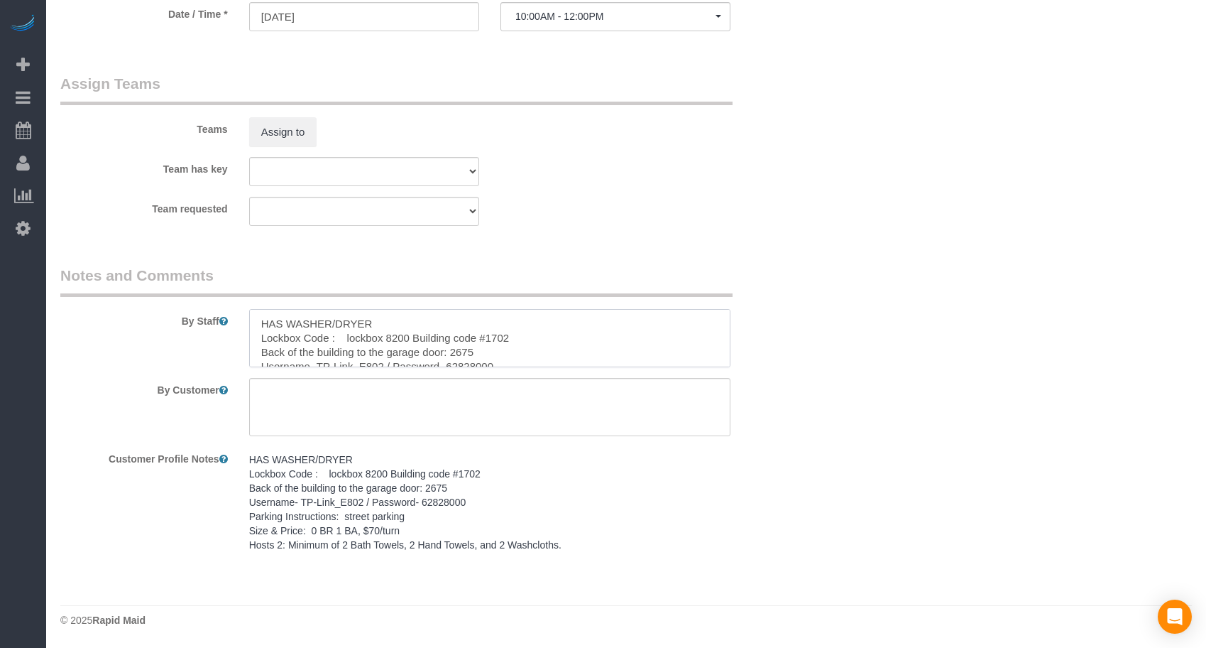
scroll to position [49, 0]
type textarea "HAS WASHER/DRYER Lockbox Code : lockbox 8200 Building code #1702 Back of the bu…"
click at [374, 419] on textarea at bounding box center [489, 407] width 481 height 58
paste textarea "SAME DAY TURNOVER"
type textarea "SAME DAY TURNOVER"
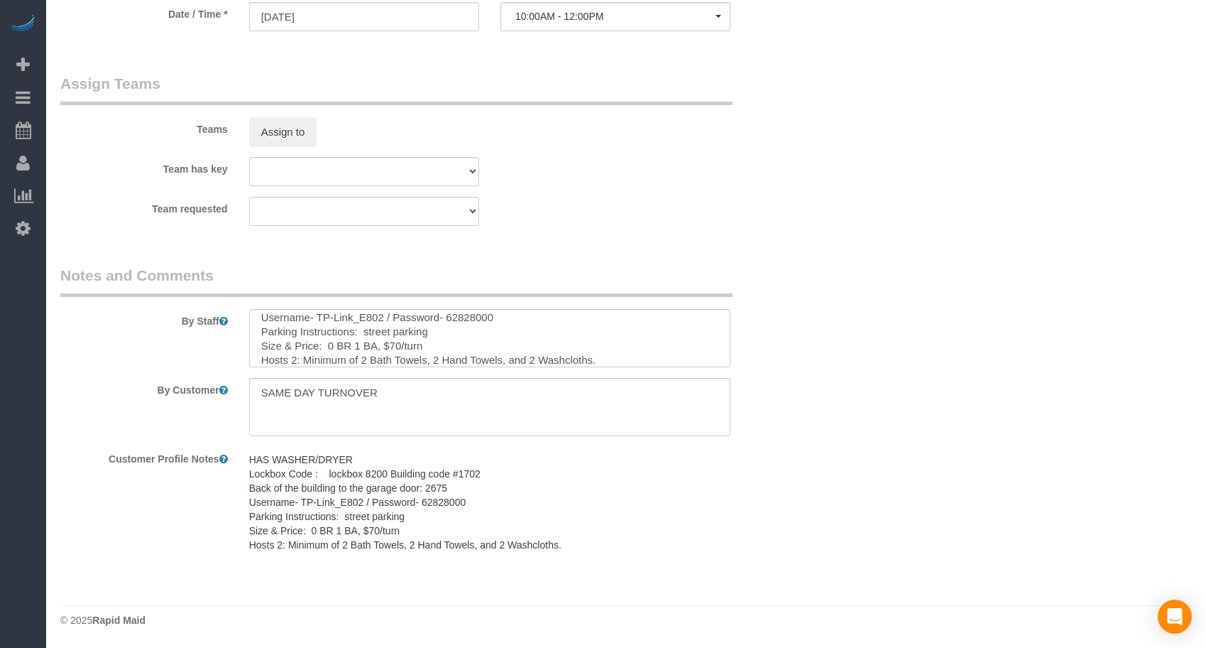
drag, startPoint x: 585, startPoint y: 278, endPoint x: 581, endPoint y: 285, distance: 8.3
click at [583, 278] on legend "Notes and Comments" at bounding box center [396, 281] width 672 height 32
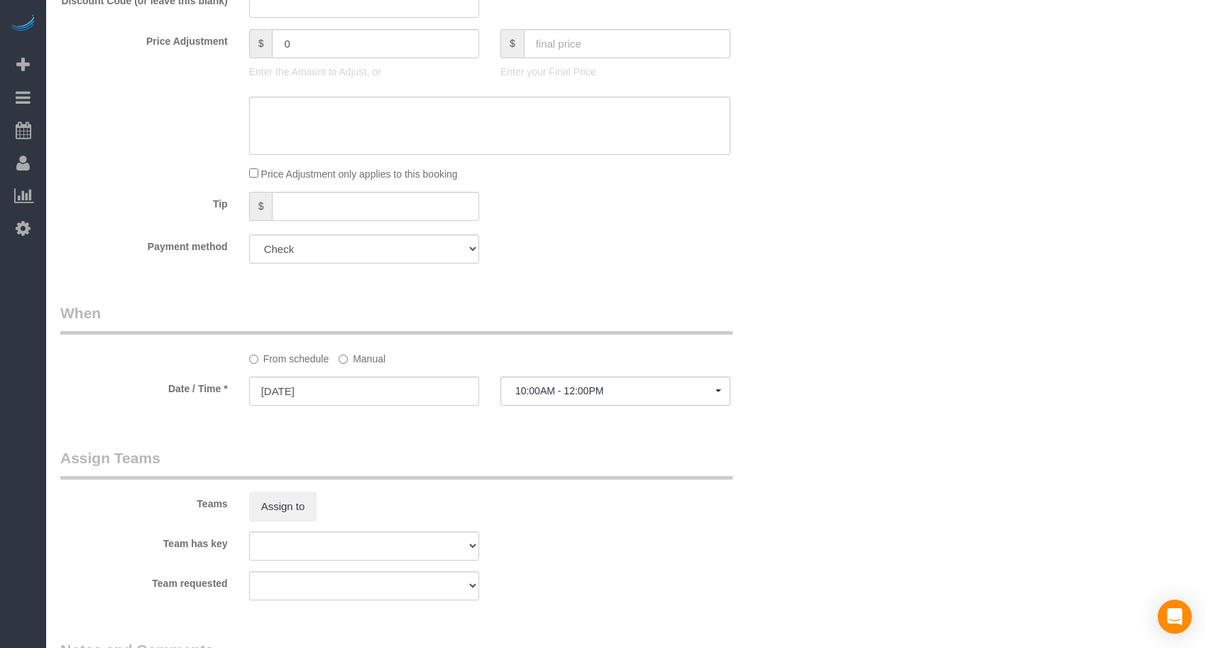
scroll to position [596, 0]
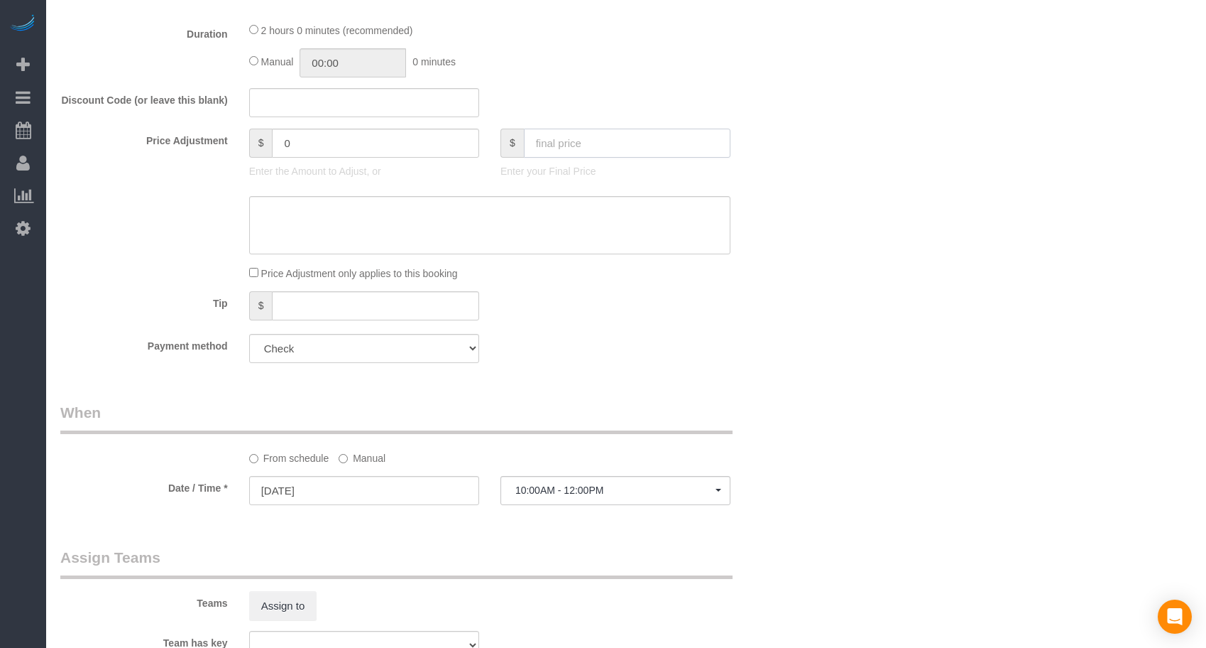
click at [545, 146] on input "text" at bounding box center [627, 143] width 207 height 29
type input "70"
click at [609, 398] on div "Who Email* [EMAIL_ADDRESS][DOMAIN_NAME] Name * [GEOGRAPHIC_DATA] 206 Where Addr…" at bounding box center [427, 260] width 755 height 1624
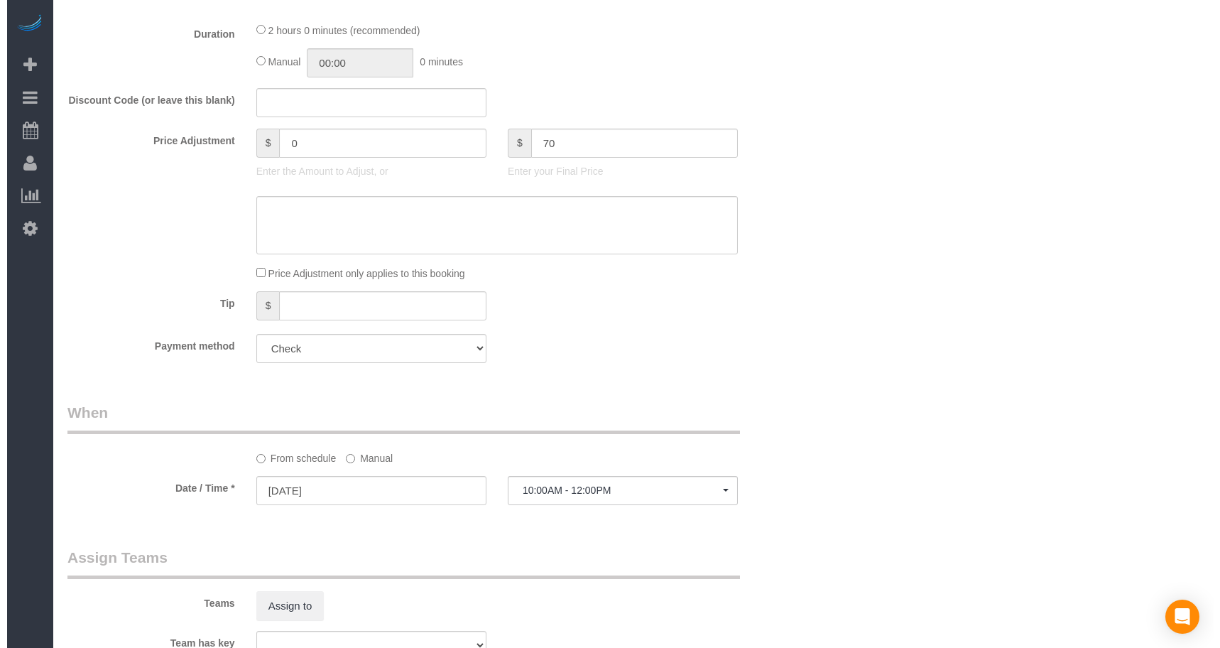
scroll to position [0, 0]
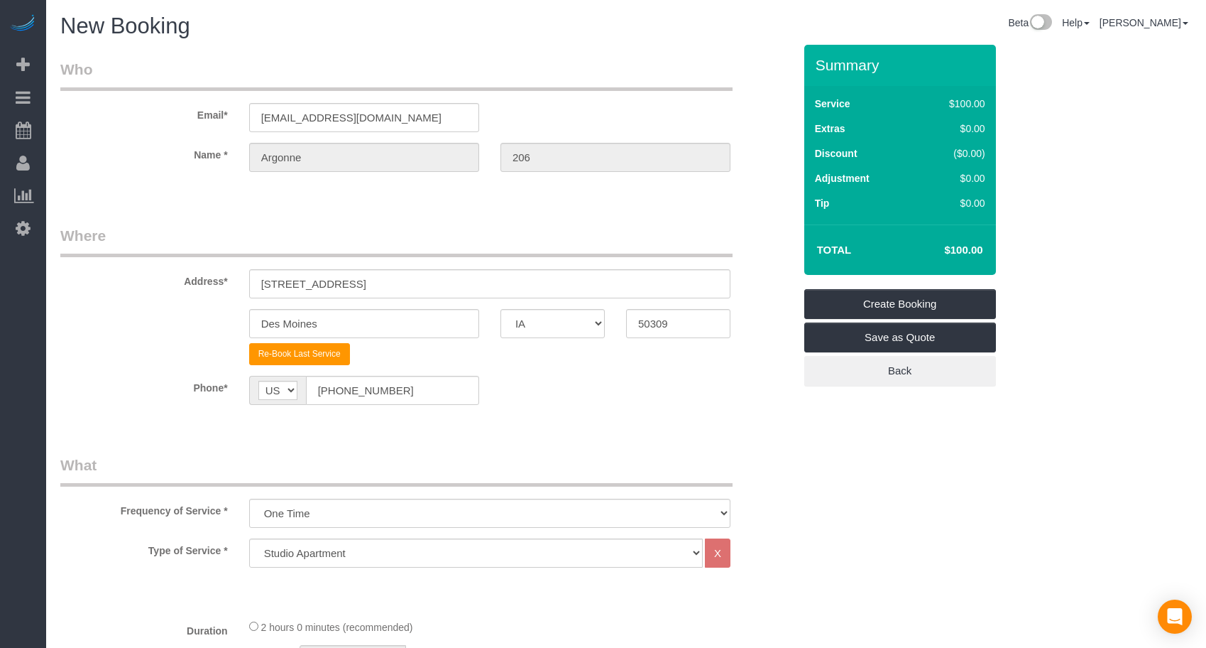
type input "-30"
click at [895, 293] on link "Create Booking" at bounding box center [901, 304] width 192 height 30
